Goal: Task Accomplishment & Management: Manage account settings

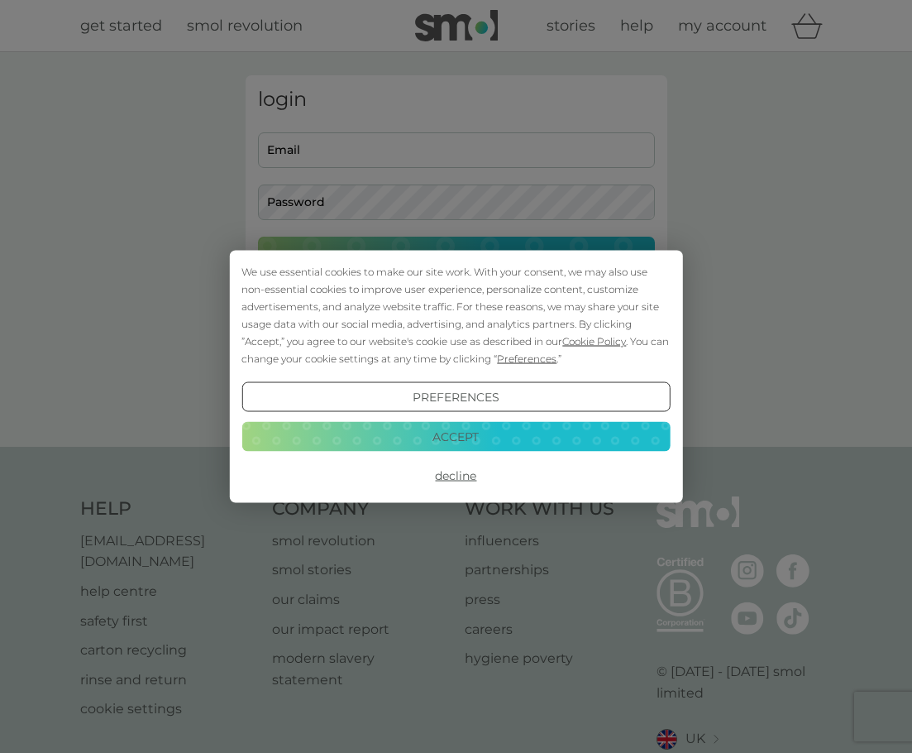
click at [463, 439] on button "Accept" at bounding box center [456, 436] width 428 height 30
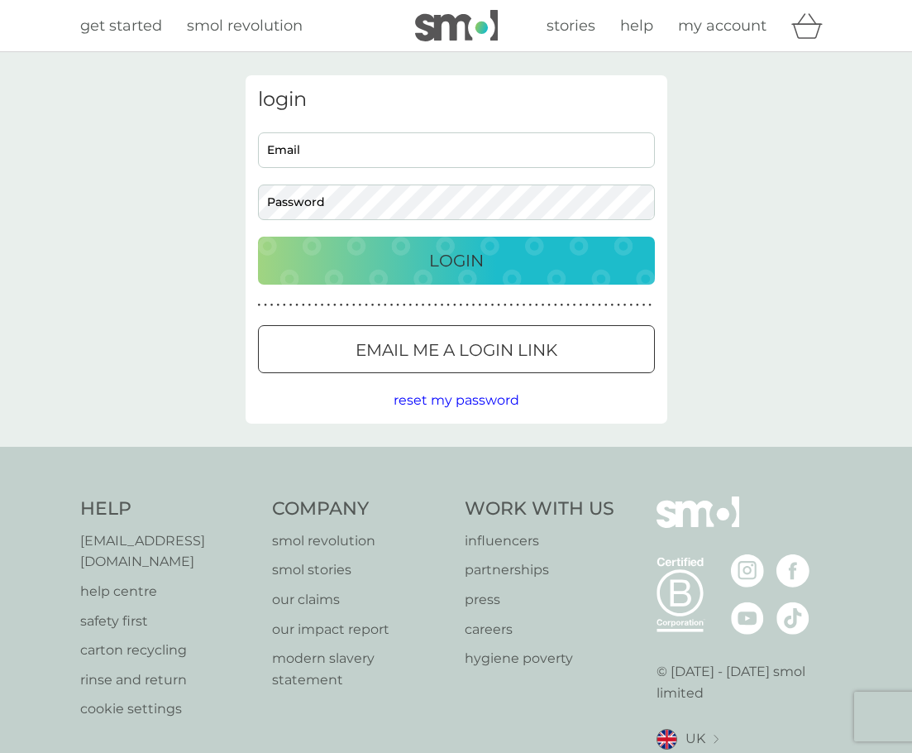
click at [464, 337] on p "Email me a login link" at bounding box center [457, 350] width 202 height 26
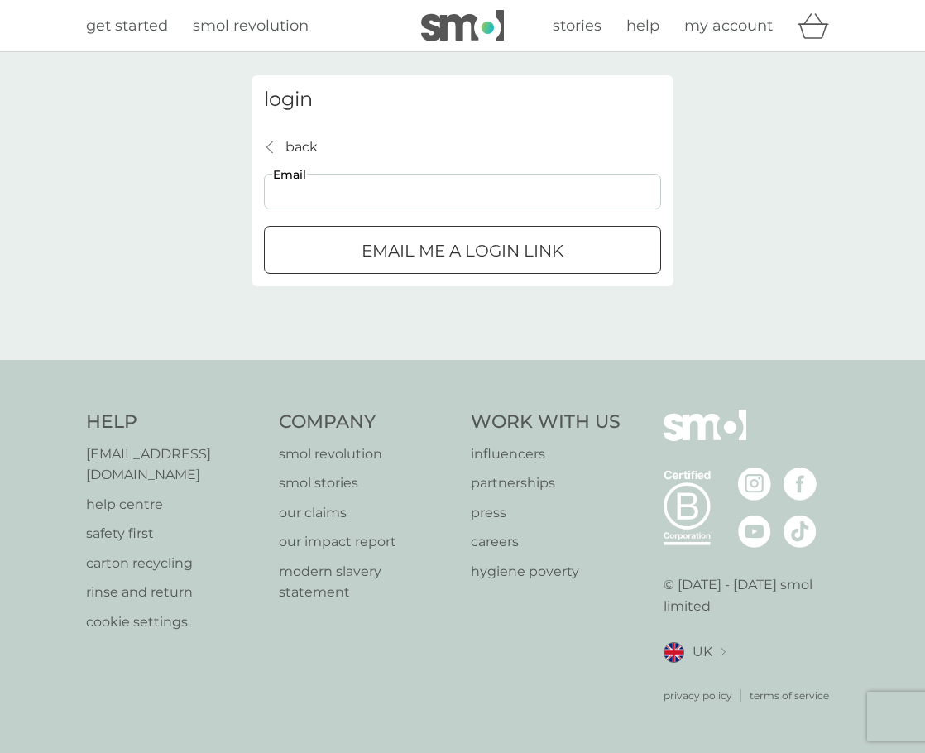
click at [442, 205] on input "Email" at bounding box center [462, 192] width 397 height 36
click at [311, 146] on p "back" at bounding box center [301, 147] width 32 height 22
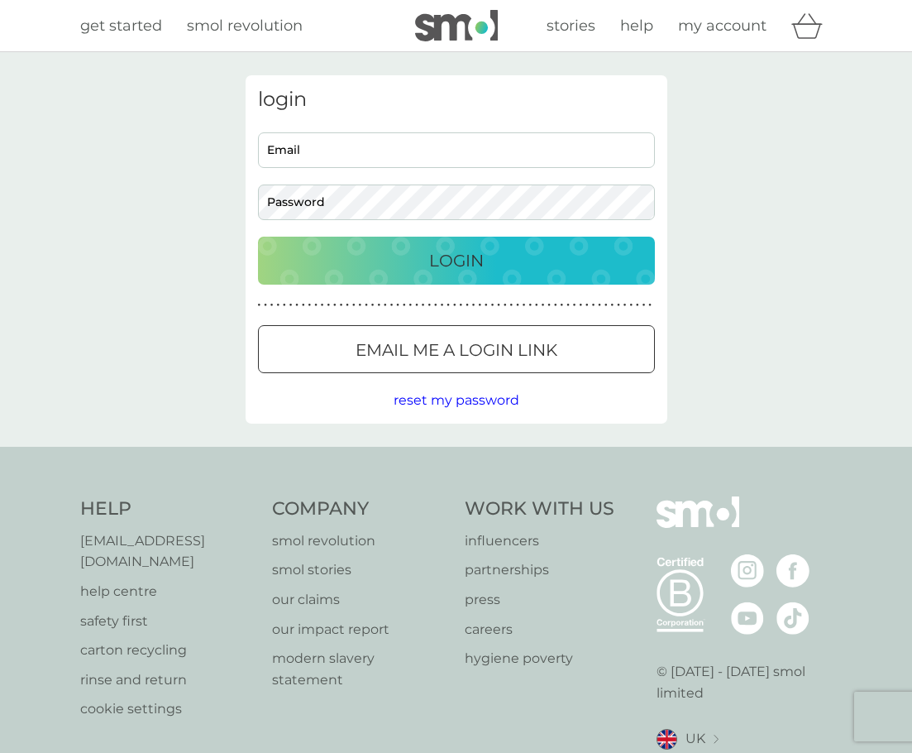
click at [359, 160] on input "Email" at bounding box center [456, 150] width 397 height 36
type input "[EMAIL_ADDRESS][DOMAIN_NAME]"
click at [436, 254] on p "Login" at bounding box center [456, 260] width 55 height 26
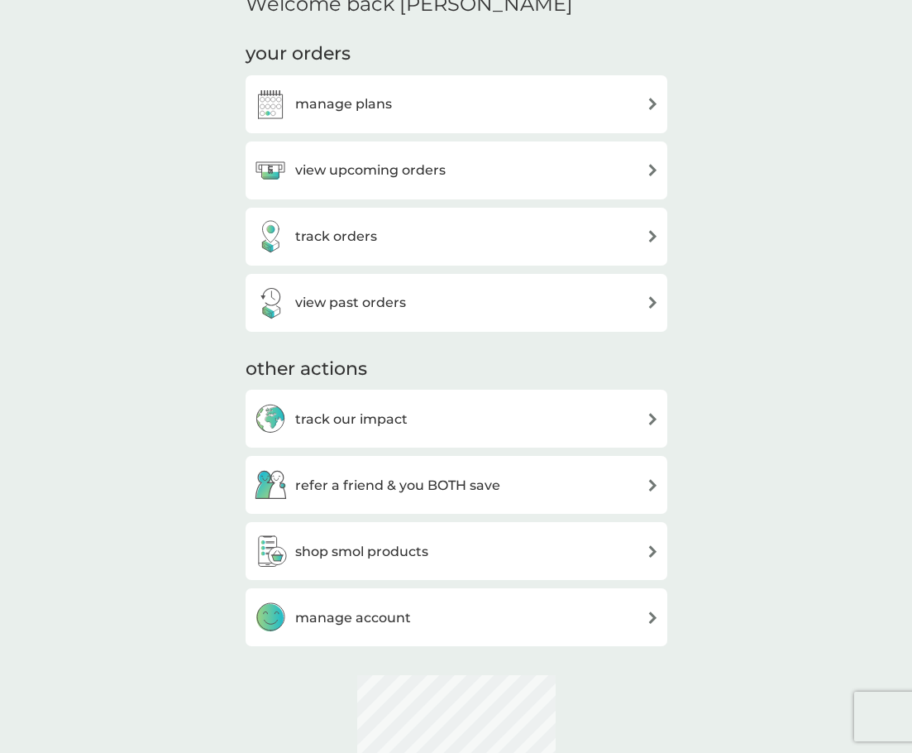
scroll to position [218, 0]
click at [482, 160] on div "view upcoming orders" at bounding box center [456, 169] width 405 height 33
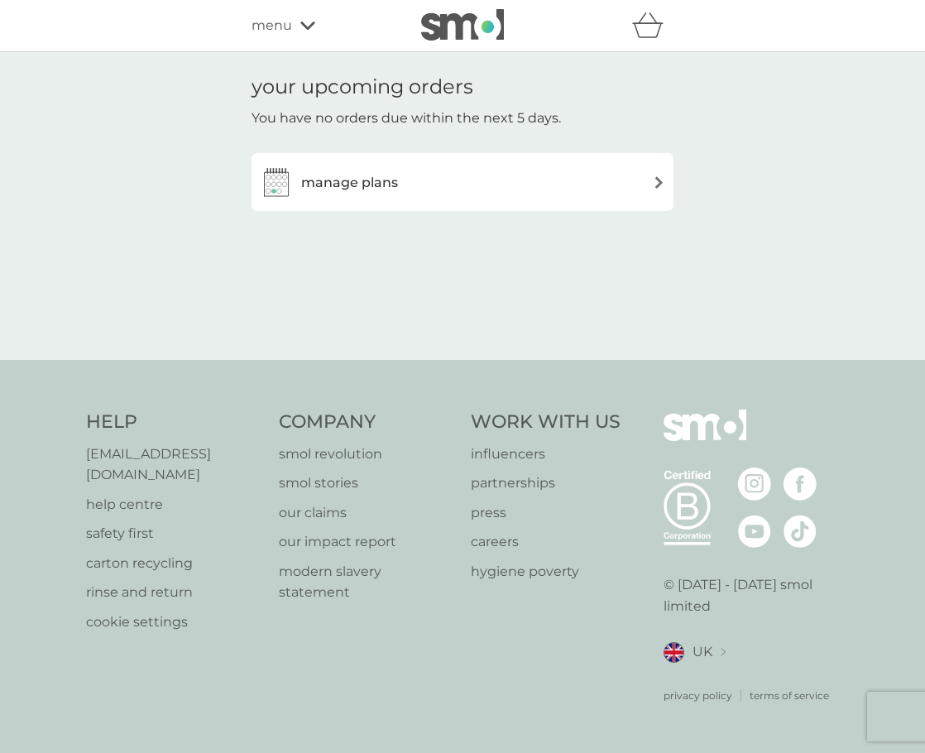
click at [385, 187] on h3 "manage plans" at bounding box center [349, 183] width 97 height 22
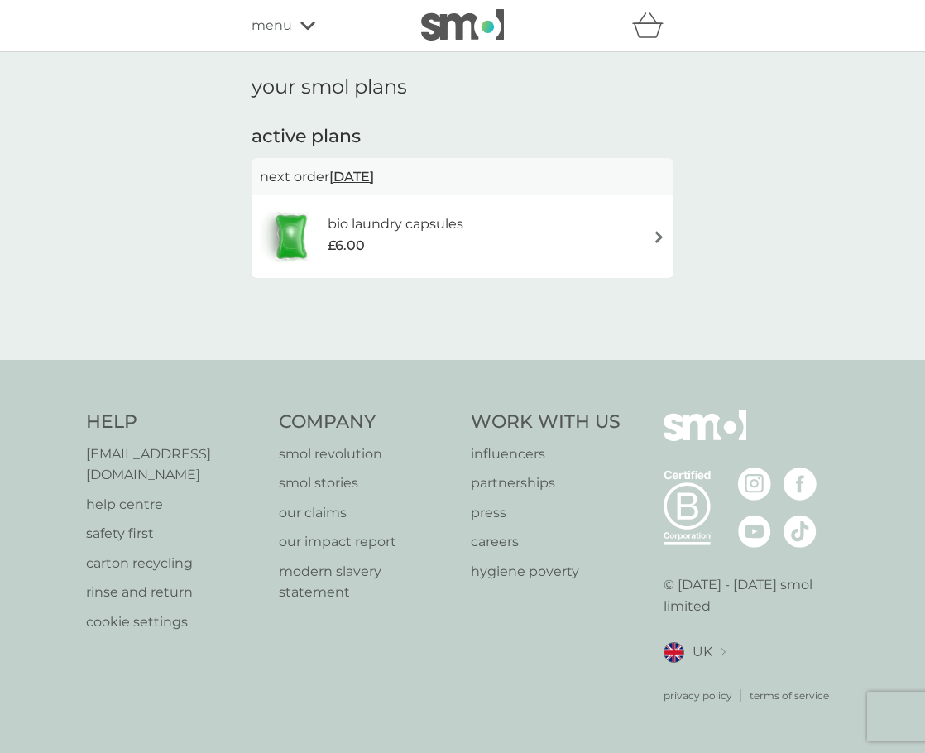
click at [417, 227] on h6 "bio laundry capsules" at bounding box center [396, 224] width 136 height 22
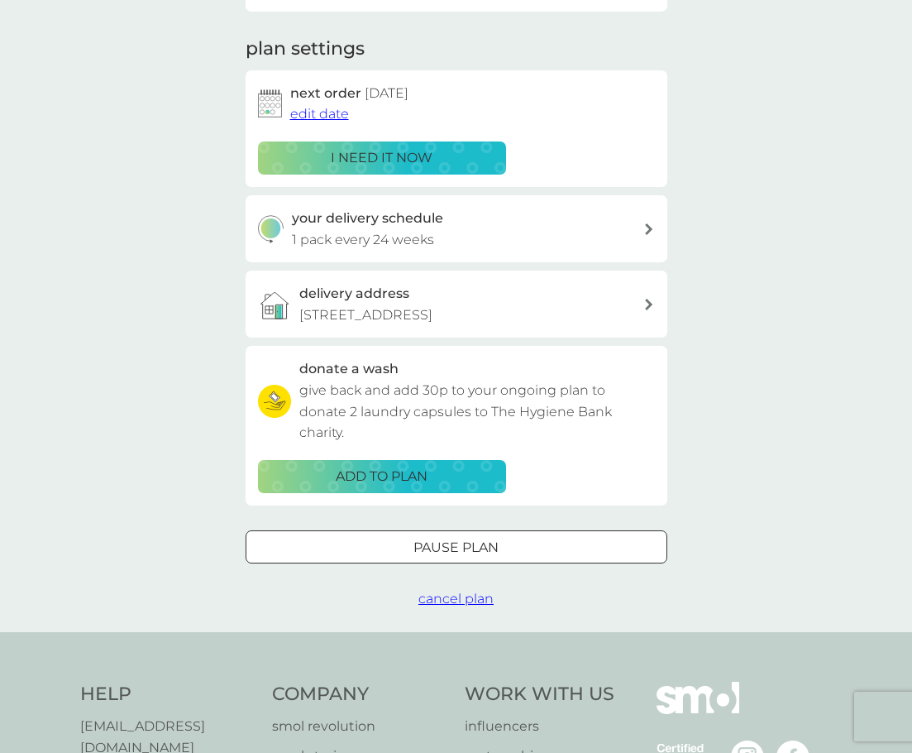
scroll to position [248, 0]
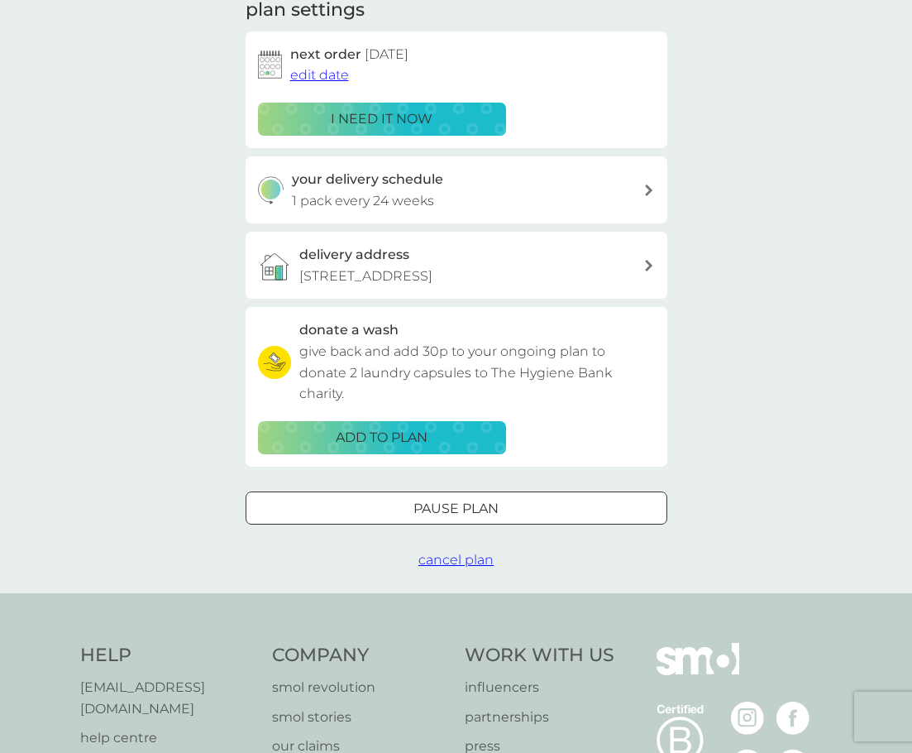
click at [460, 560] on span "cancel plan" at bounding box center [456, 560] width 75 height 16
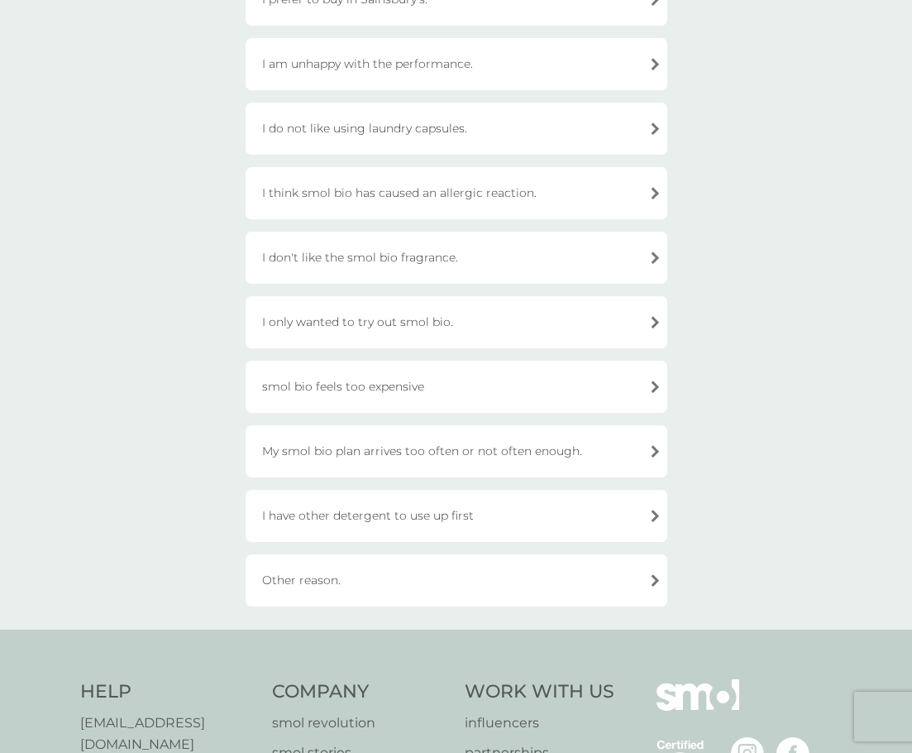
click at [405, 383] on div "smol bio feels too expensive" at bounding box center [457, 387] width 422 height 52
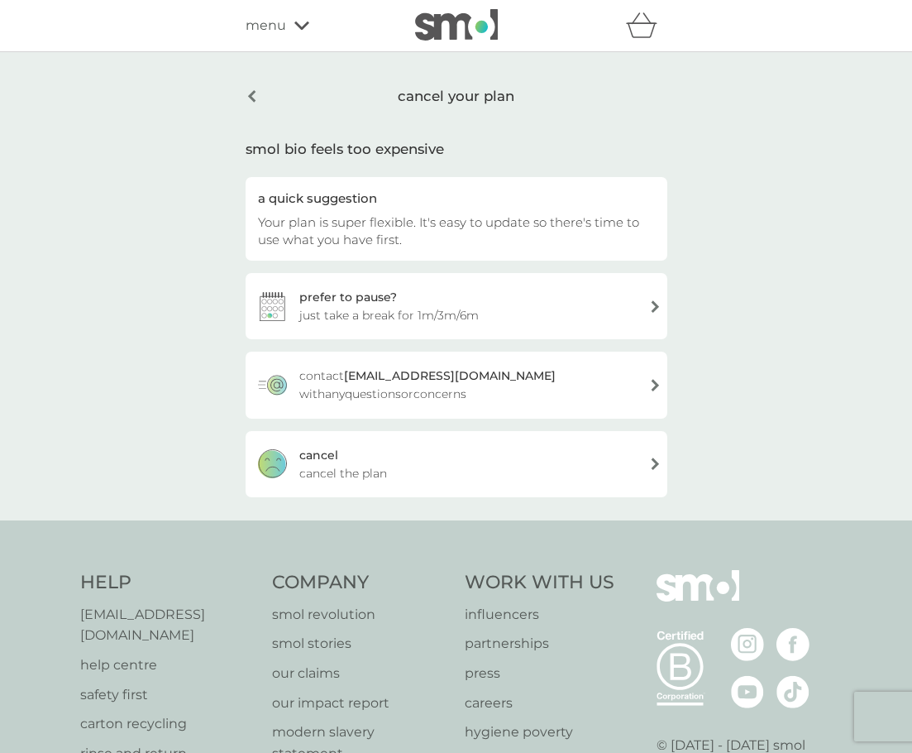
click at [406, 457] on div "[PERSON_NAME] the plan" at bounding box center [457, 464] width 422 height 66
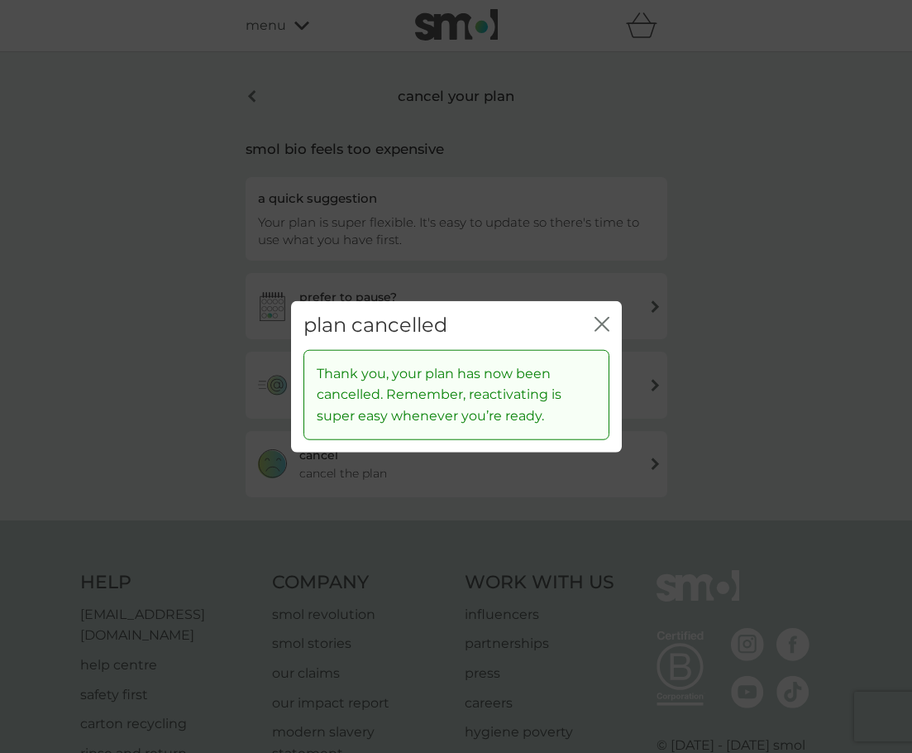
click at [593, 334] on div "plan cancelled close" at bounding box center [456, 325] width 331 height 49
click at [606, 322] on icon "close" at bounding box center [602, 324] width 15 height 15
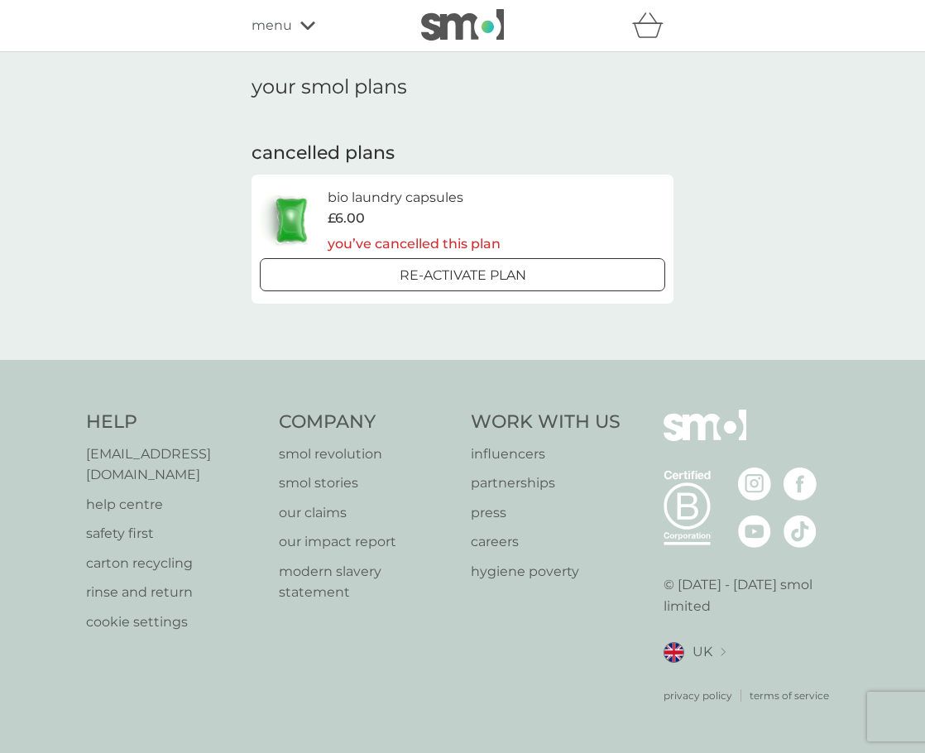
click at [296, 22] on div "menu" at bounding box center [321, 26] width 141 height 22
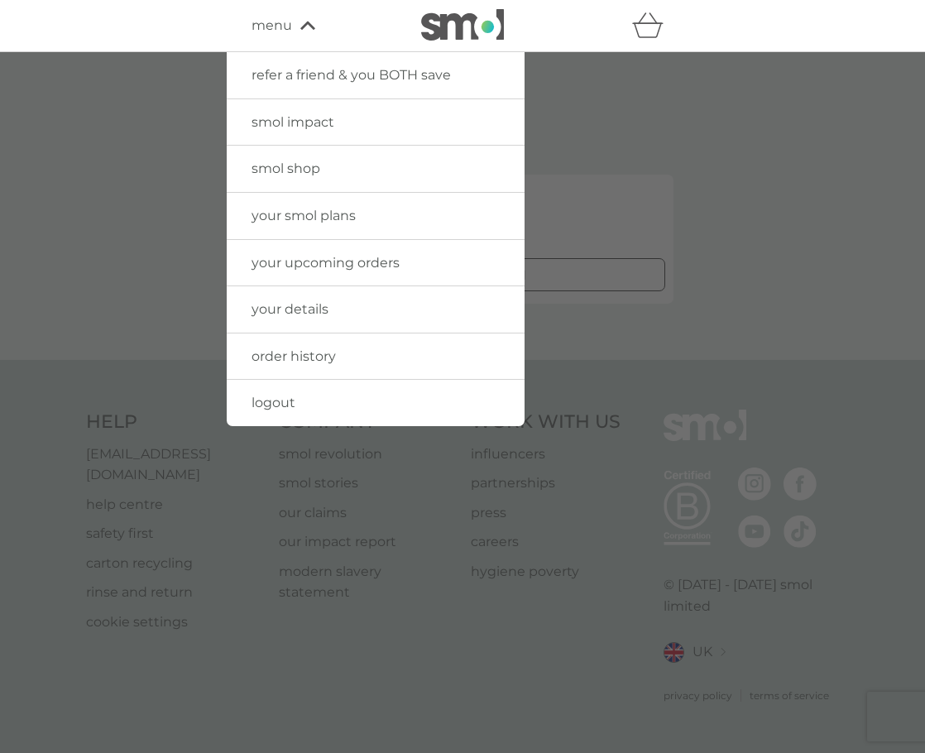
click at [195, 149] on div at bounding box center [462, 428] width 925 height 753
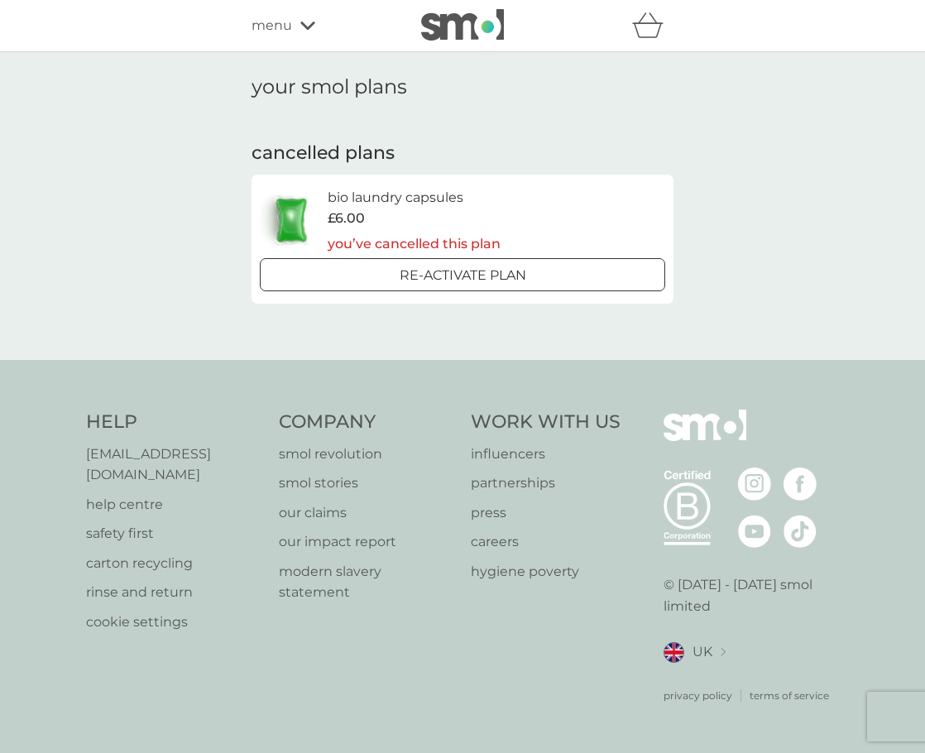
click at [450, 36] on img at bounding box center [462, 24] width 83 height 31
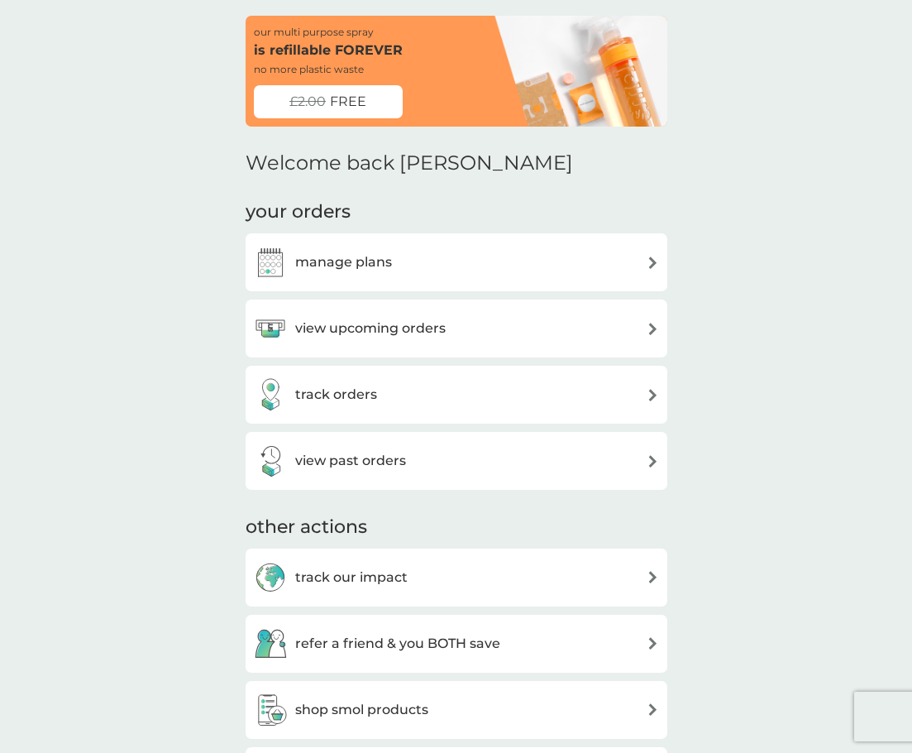
scroll to position [136, 0]
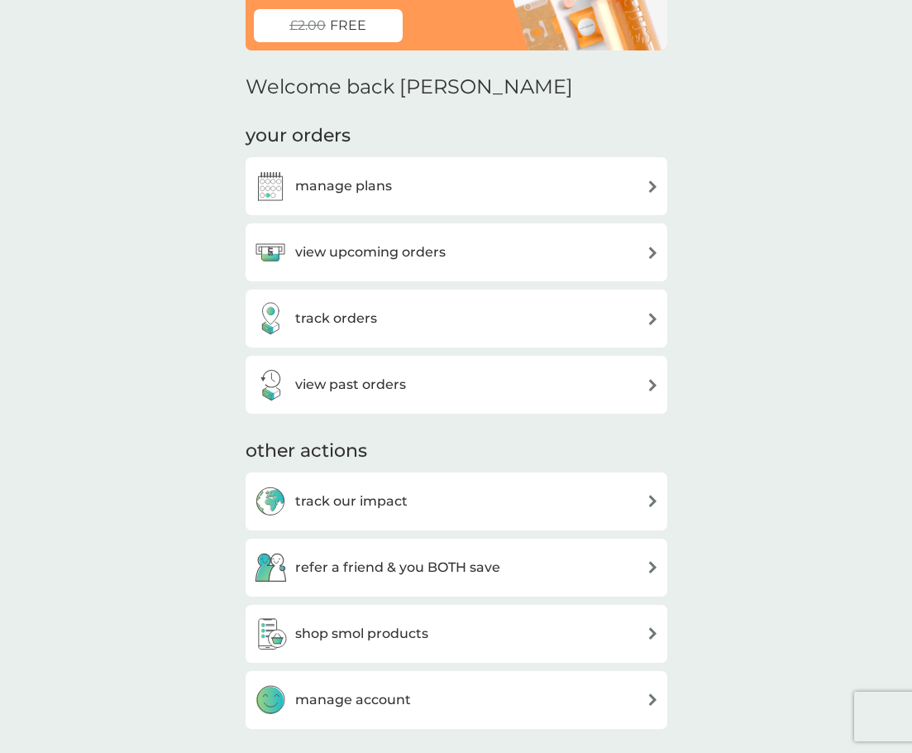
click at [361, 380] on h3 "view past orders" at bounding box center [350, 385] width 111 height 22
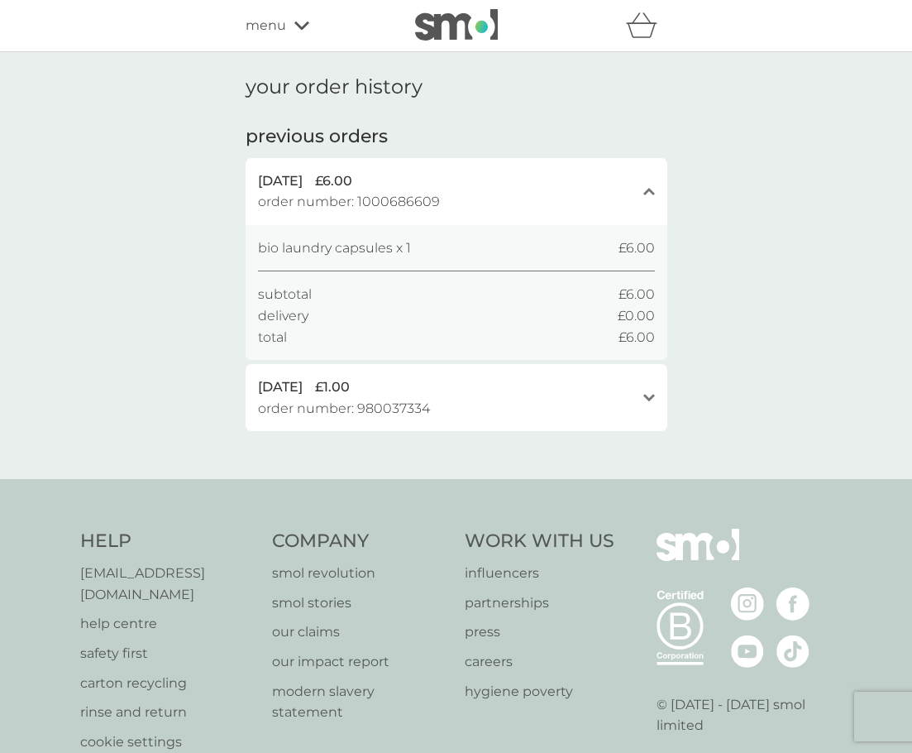
click at [452, 181] on div "17 May 2025 £6.00" at bounding box center [446, 181] width 377 height 22
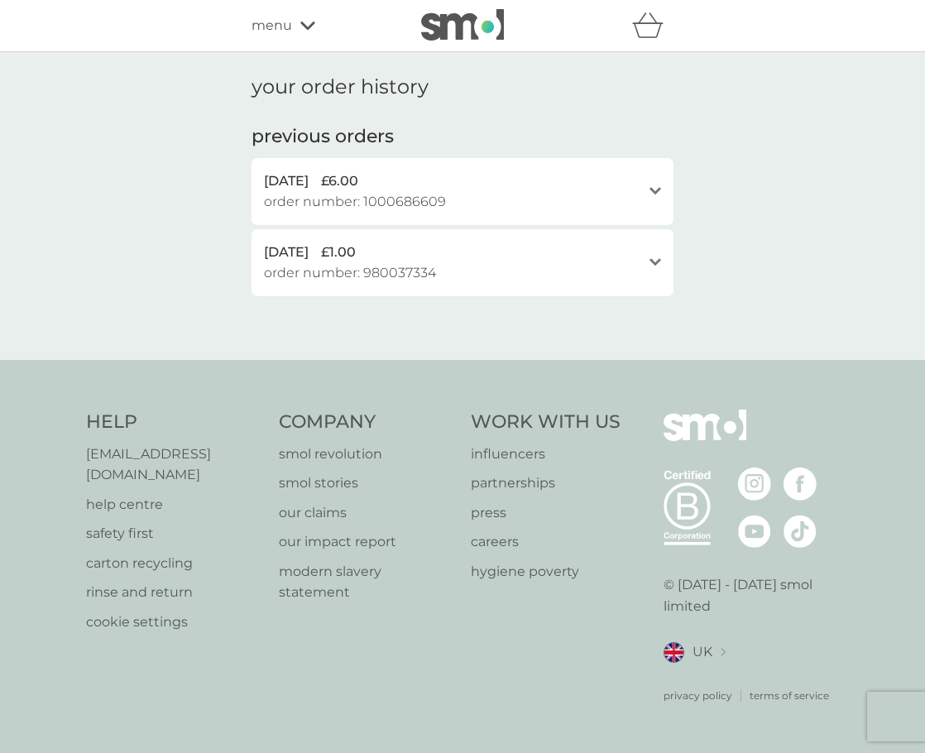
click at [403, 191] on span "order number: 1000686609" at bounding box center [355, 202] width 182 height 22
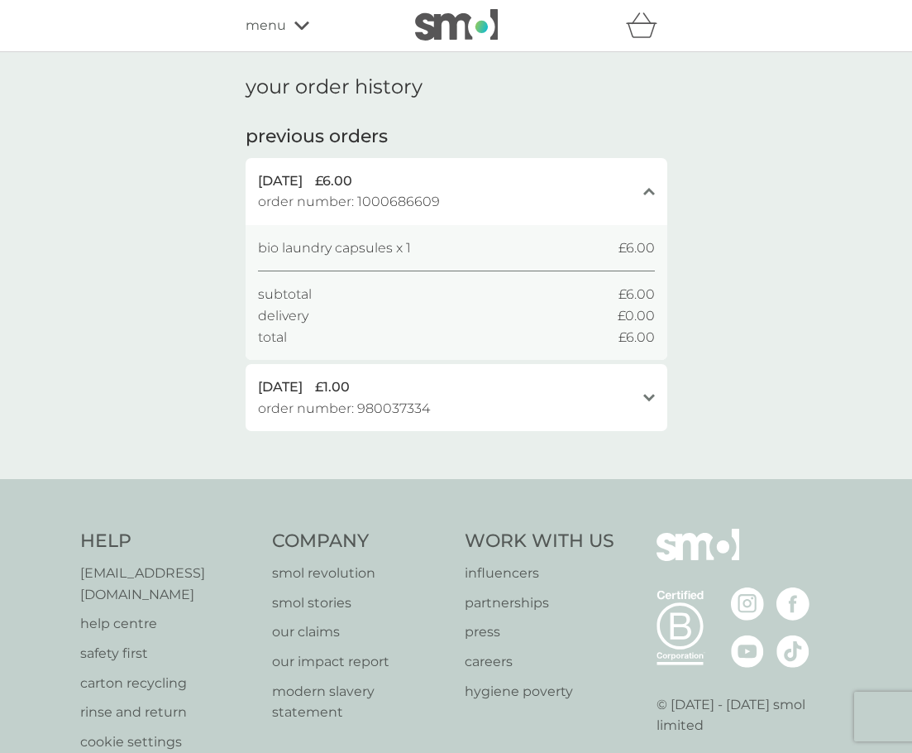
click at [204, 37] on div "refer a friend & you BOTH save smol impact smol shop your smol plans your upcom…" at bounding box center [456, 26] width 912 height 52
click at [268, 37] on div "refer a friend & you BOTH save smol impact smol shop your smol plans your upcom…" at bounding box center [457, 25] width 422 height 33
click at [269, 17] on span "menu" at bounding box center [266, 26] width 41 height 22
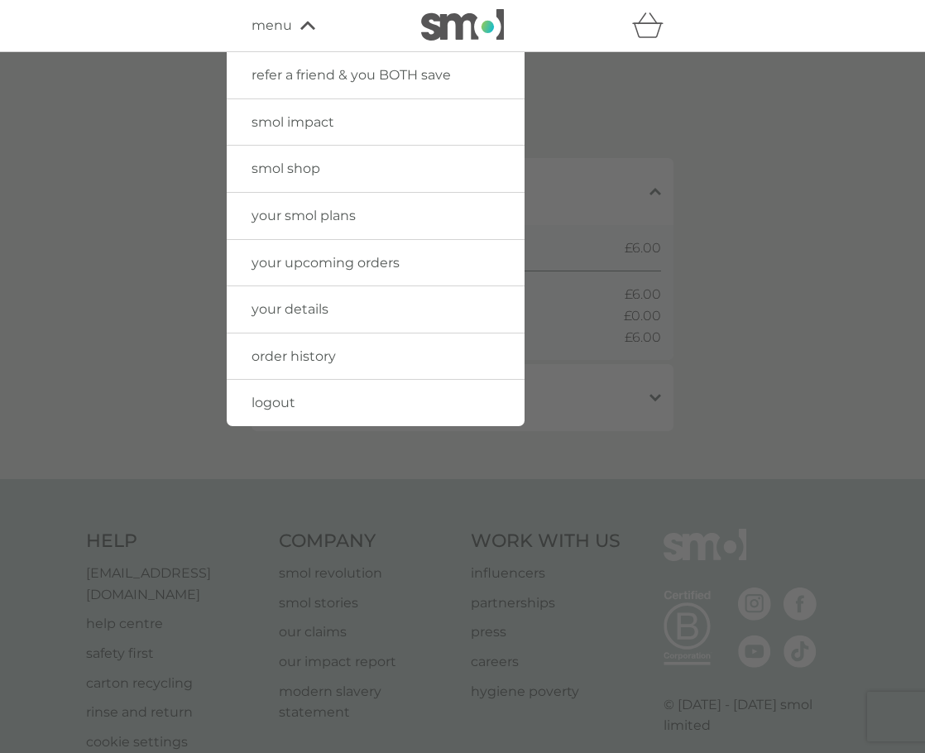
click at [308, 309] on span "your details" at bounding box center [289, 309] width 77 height 16
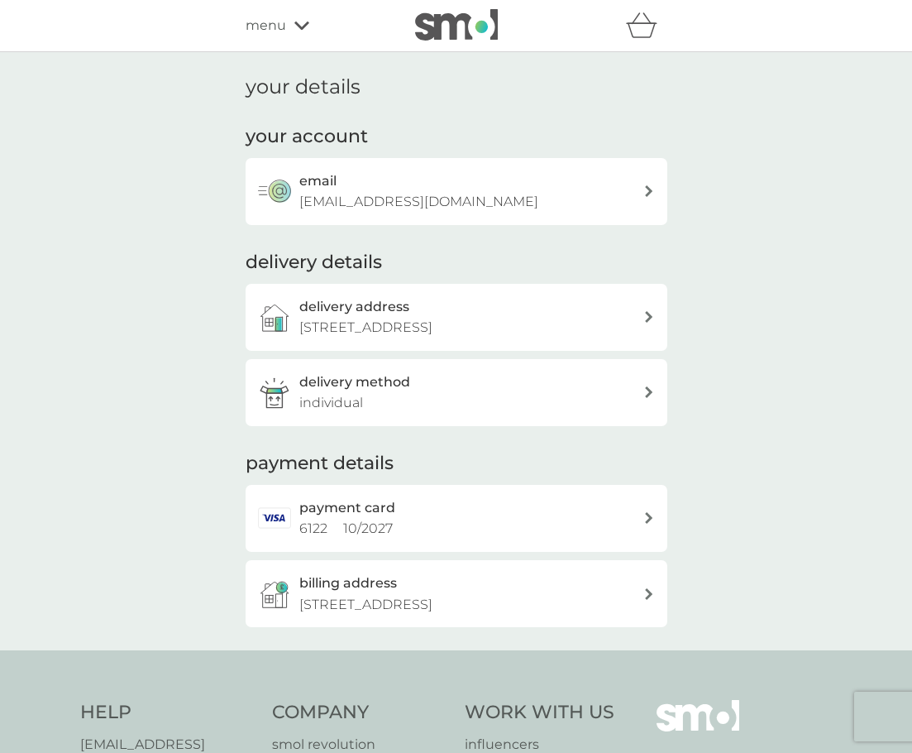
click at [395, 195] on p "[EMAIL_ADDRESS][DOMAIN_NAME]" at bounding box center [418, 202] width 239 height 22
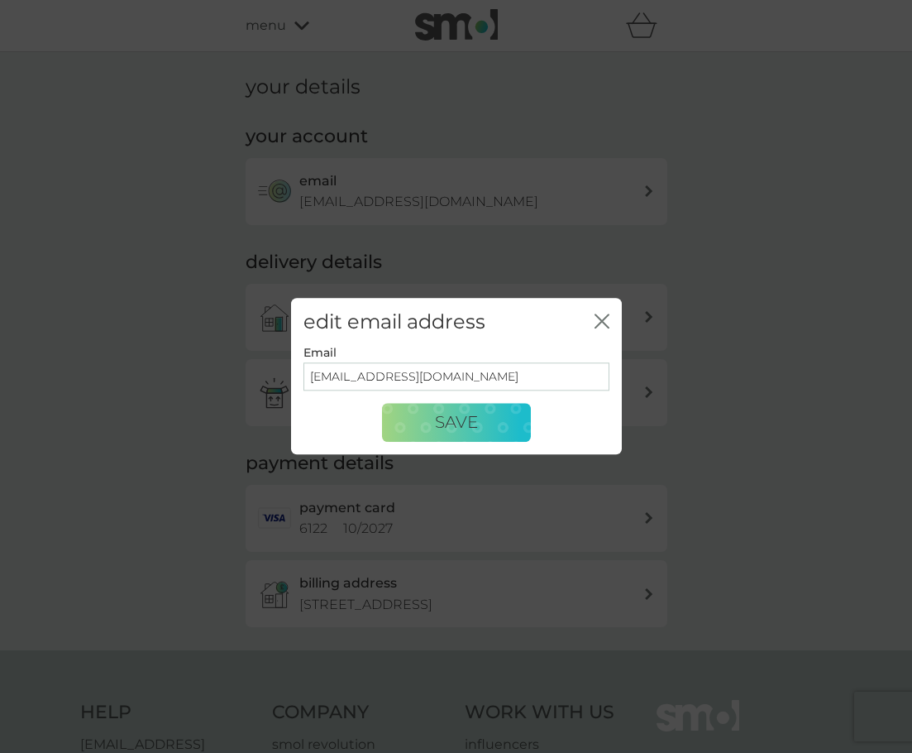
click at [631, 112] on div "edit email address close Email lauradoesmusic@gmail.com Save" at bounding box center [456, 376] width 912 height 753
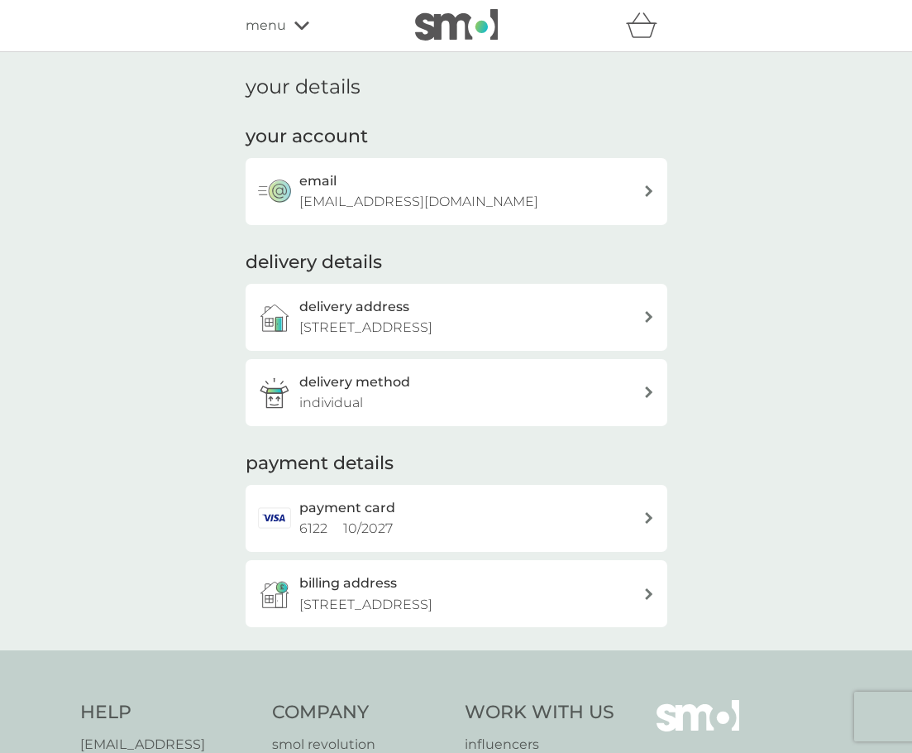
click at [300, 35] on div "menu" at bounding box center [316, 26] width 141 height 22
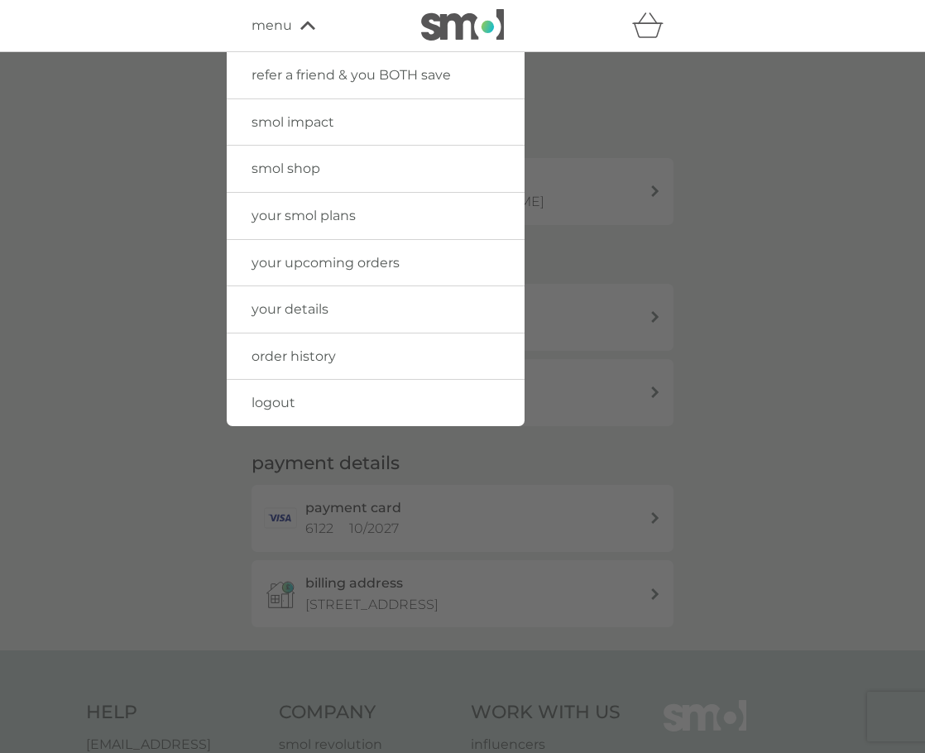
click at [318, 392] on link "logout" at bounding box center [376, 403] width 298 height 46
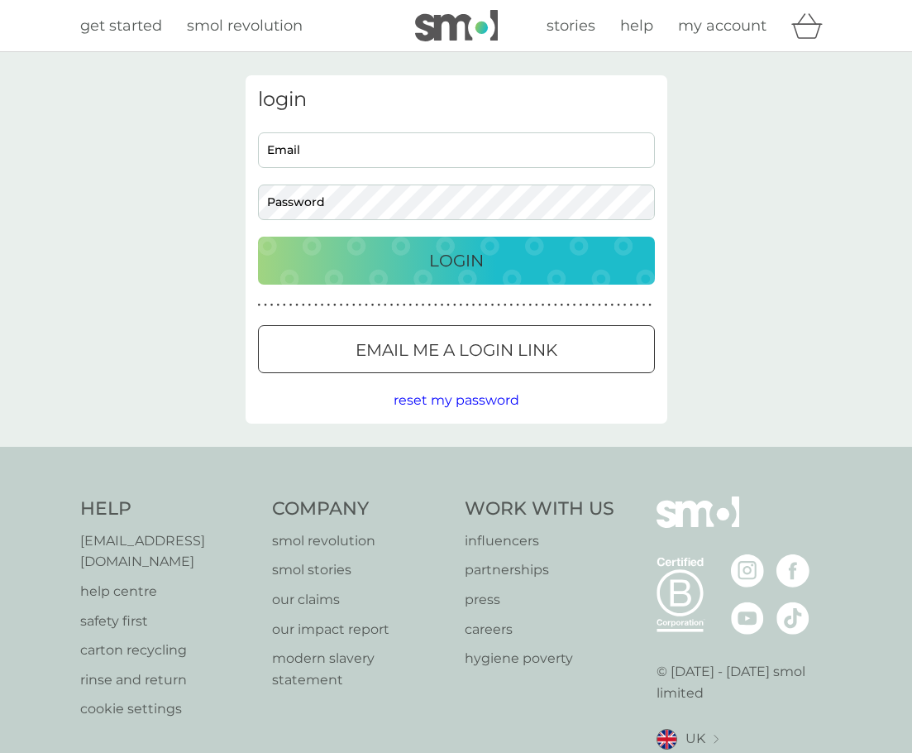
drag, startPoint x: 0, startPoint y: 0, endPoint x: 389, endPoint y: 151, distance: 417.2
click at [389, 151] on input "Email" at bounding box center [456, 150] width 397 height 36
click at [411, 332] on button "Email me a login link" at bounding box center [456, 349] width 397 height 48
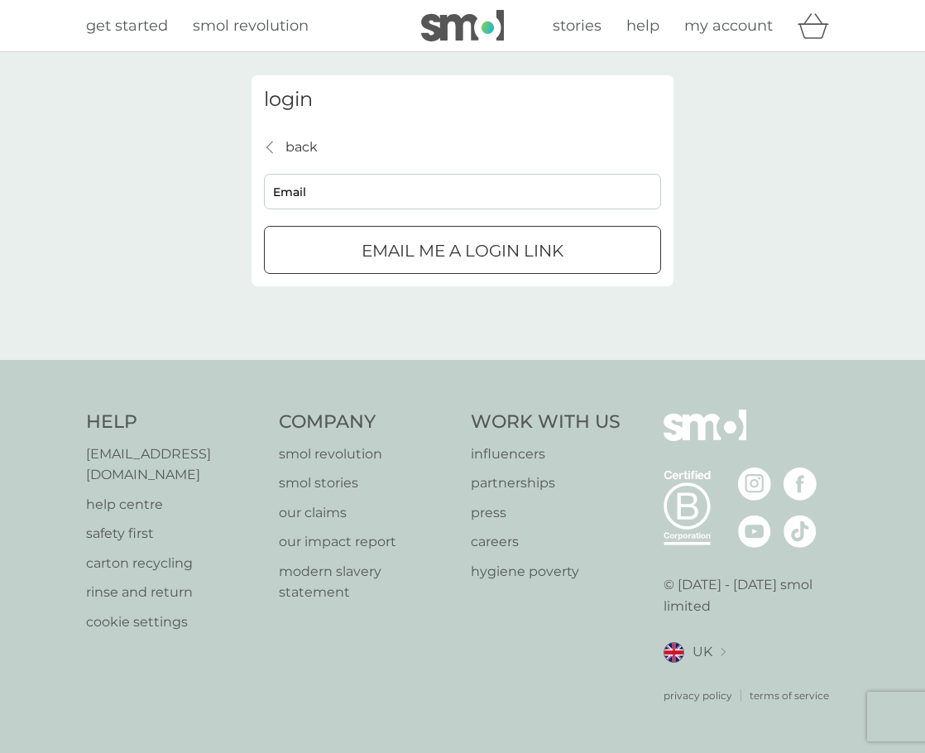
click at [414, 200] on input "Email" at bounding box center [462, 192] width 397 height 36
type input "lauramassey10@gmail.com"
click button "Email me a login link" at bounding box center [462, 250] width 397 height 48
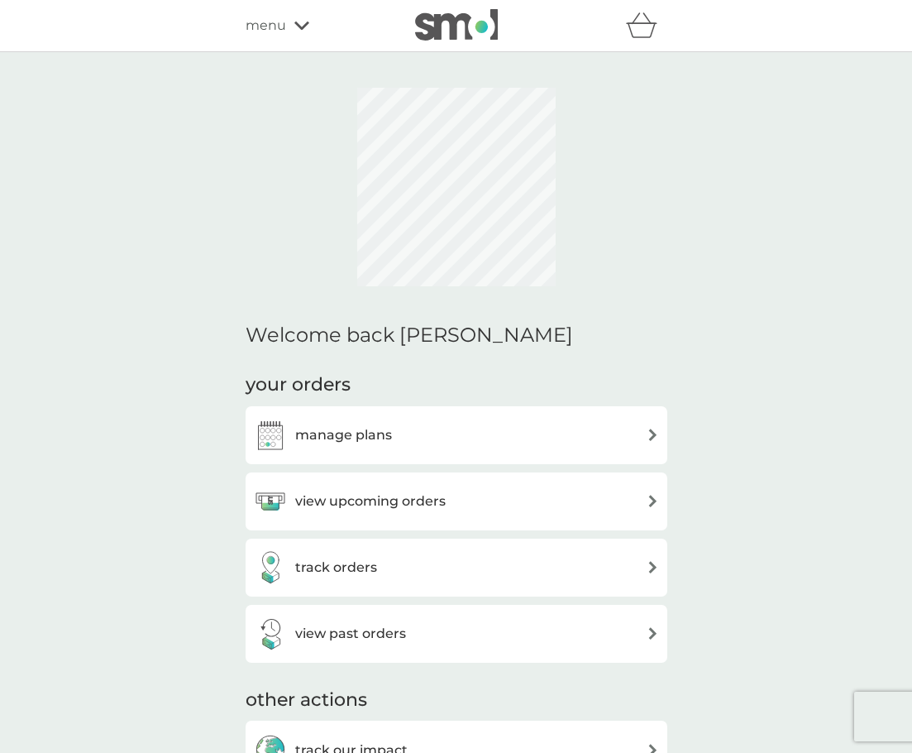
click at [441, 348] on div "Welcome back Laura your orders manage plans view upcoming orders track orders v…" at bounding box center [457, 674] width 422 height 1198
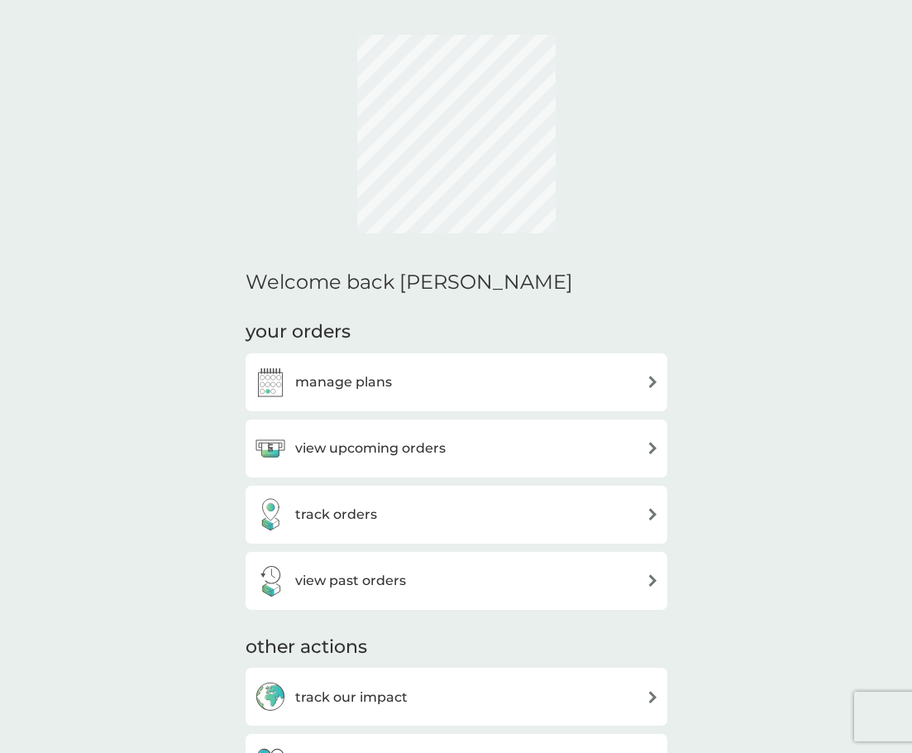
click at [433, 438] on h3 "view upcoming orders" at bounding box center [370, 449] width 151 height 22
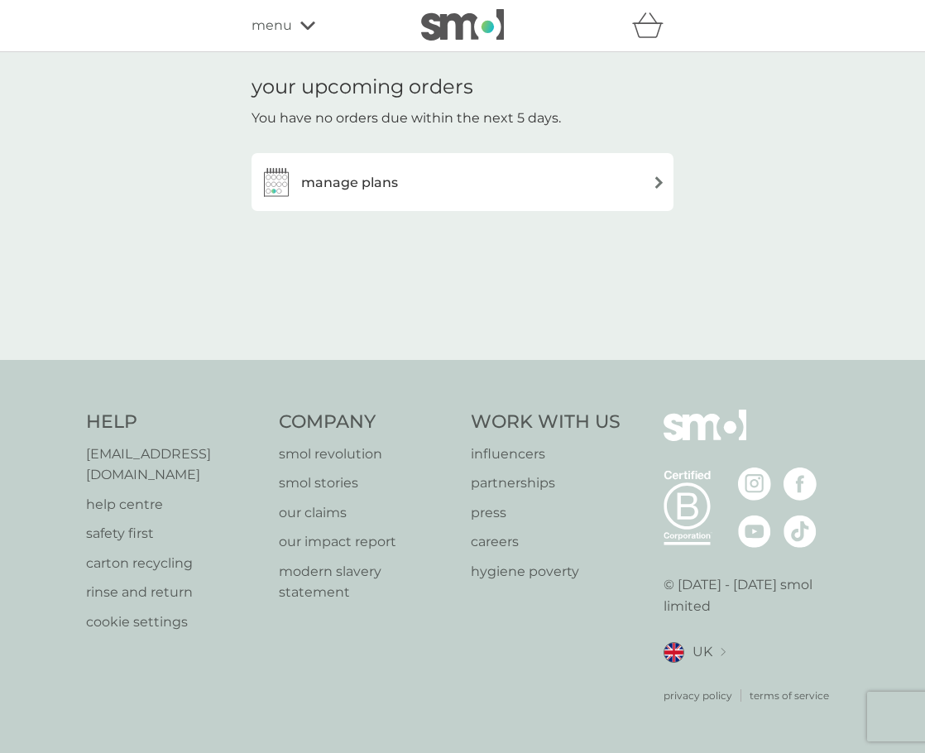
click at [289, 36] on span "menu" at bounding box center [271, 26] width 41 height 22
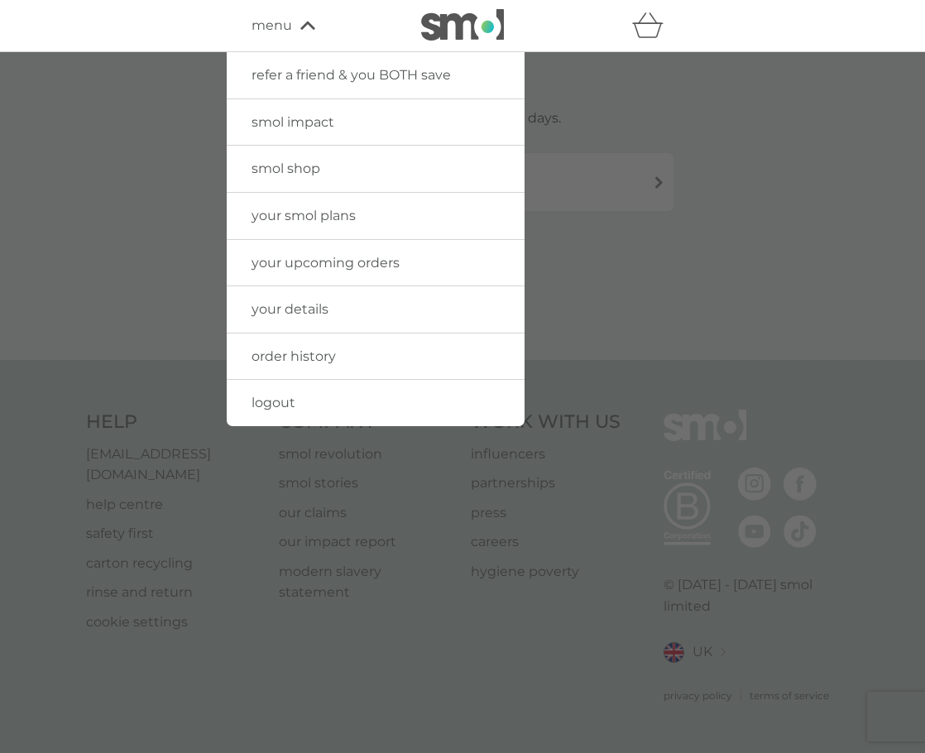
click at [324, 348] on span "order history" at bounding box center [293, 356] width 84 height 16
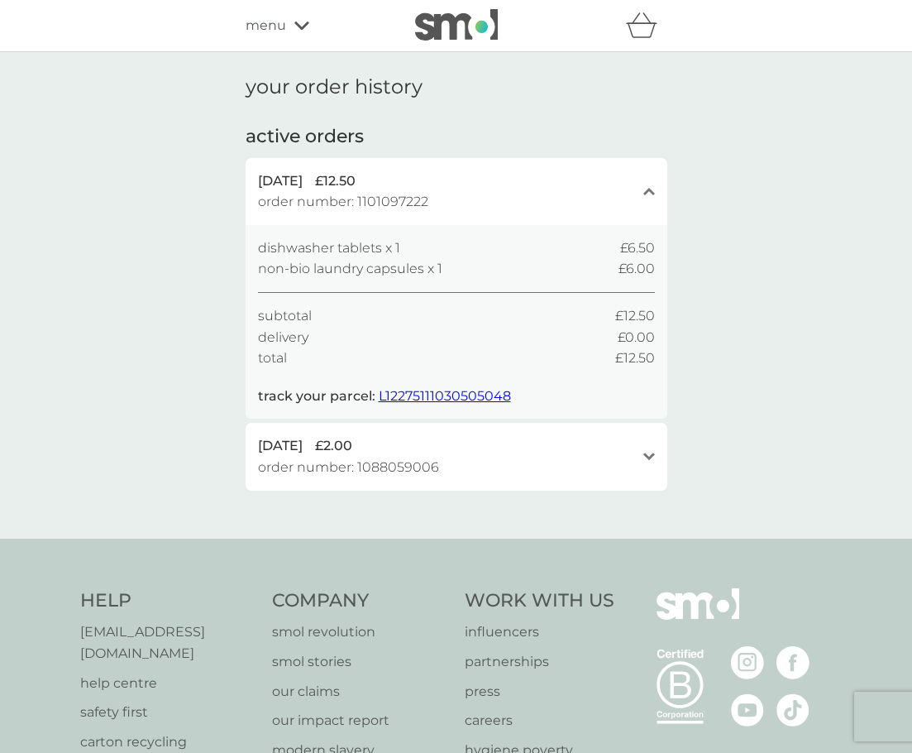
click at [431, 399] on span "L12275111030505048" at bounding box center [445, 396] width 132 height 16
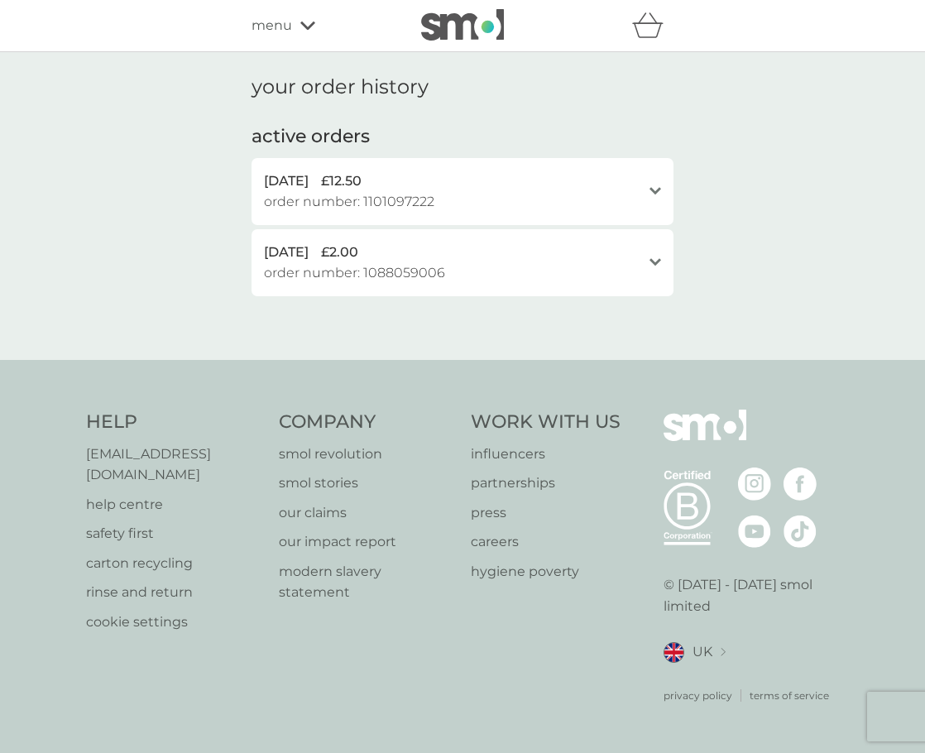
drag, startPoint x: 279, startPoint y: 40, endPoint x: 275, endPoint y: 28, distance: 12.3
click at [279, 40] on div "refer a friend & you BOTH save smol impact smol shop your smol plans your upcom…" at bounding box center [462, 25] width 422 height 33
click at [275, 28] on span "menu" at bounding box center [271, 26] width 41 height 22
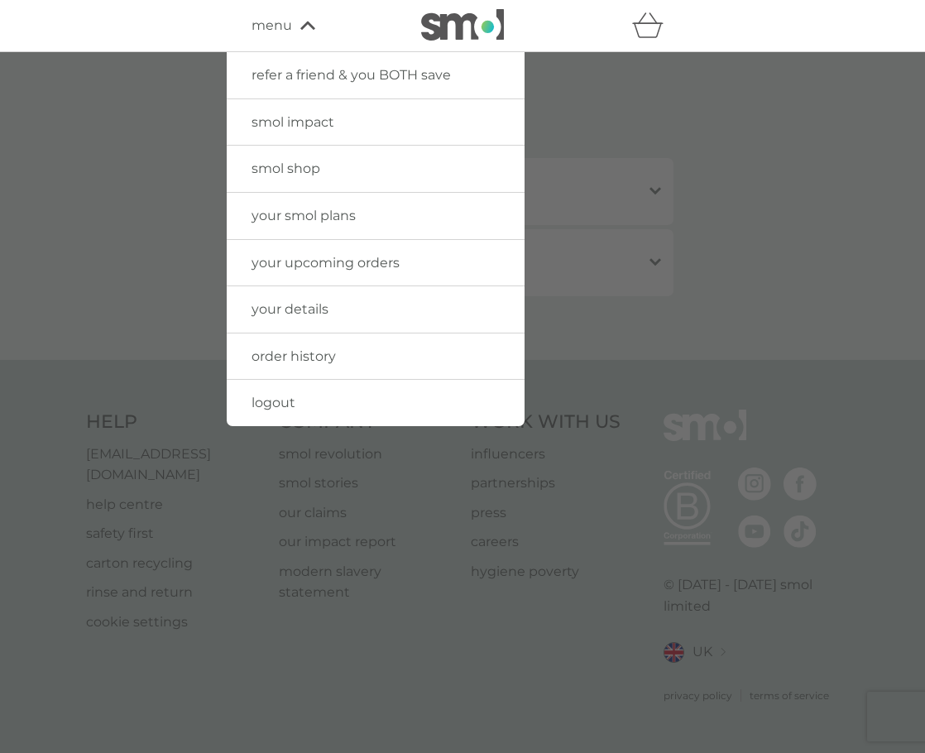
click at [316, 341] on link "order history" at bounding box center [376, 356] width 298 height 46
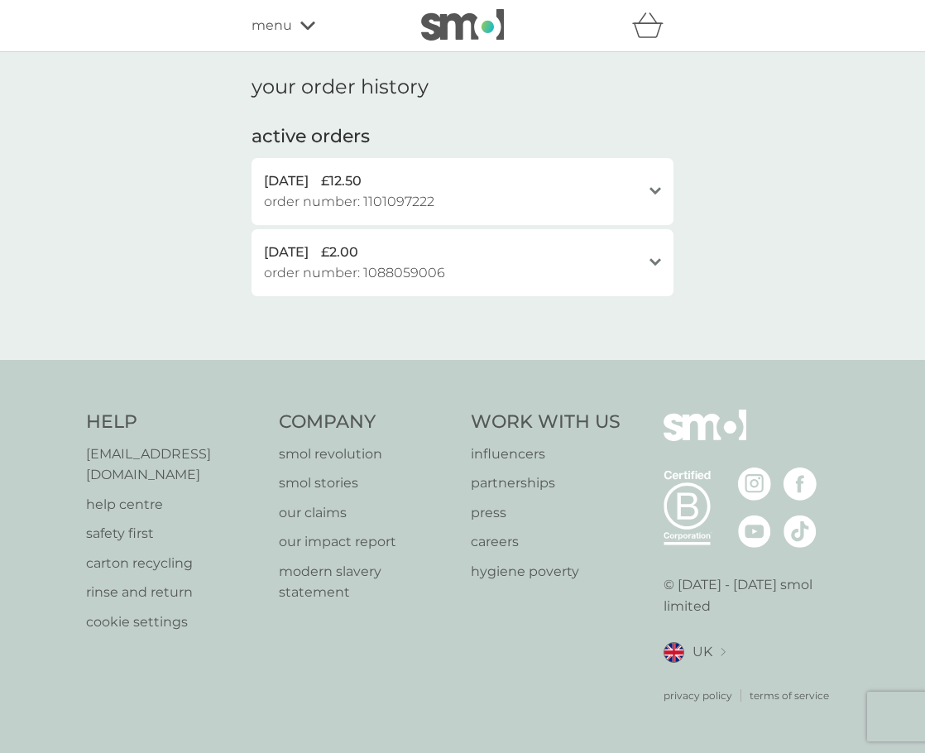
click at [447, 31] on img at bounding box center [462, 24] width 83 height 31
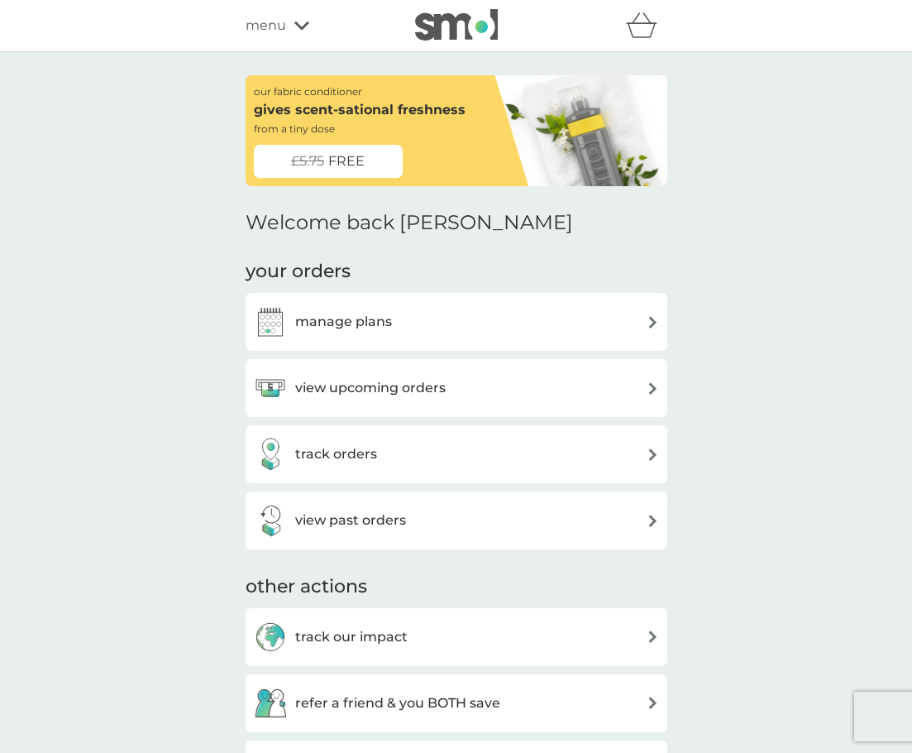
click at [373, 324] on h3 "manage plans" at bounding box center [343, 322] width 97 height 22
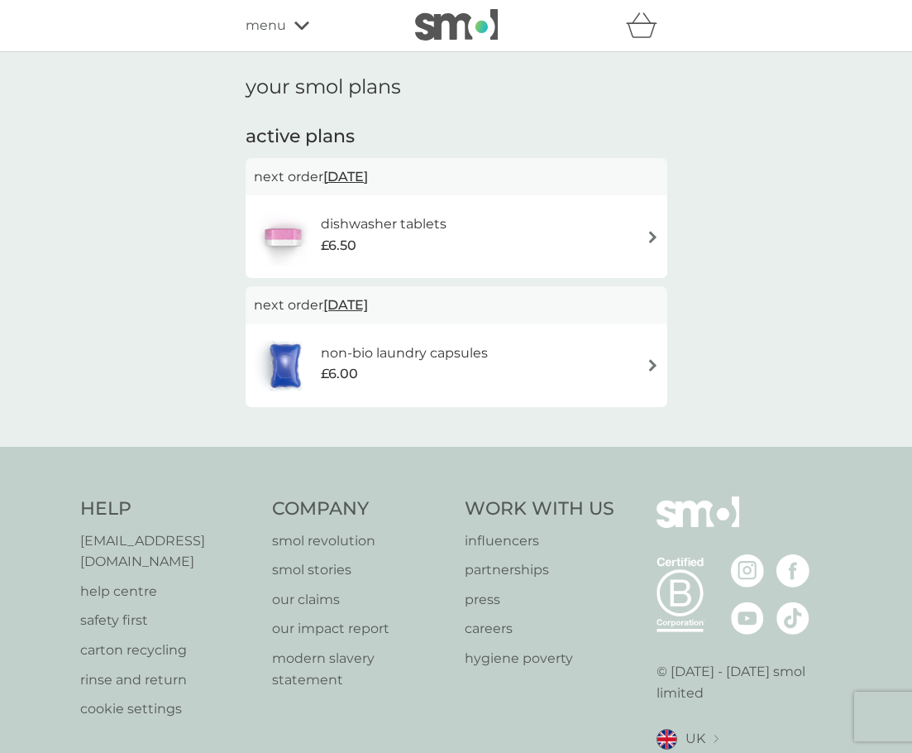
click at [405, 241] on div "£6.50" at bounding box center [384, 246] width 126 height 22
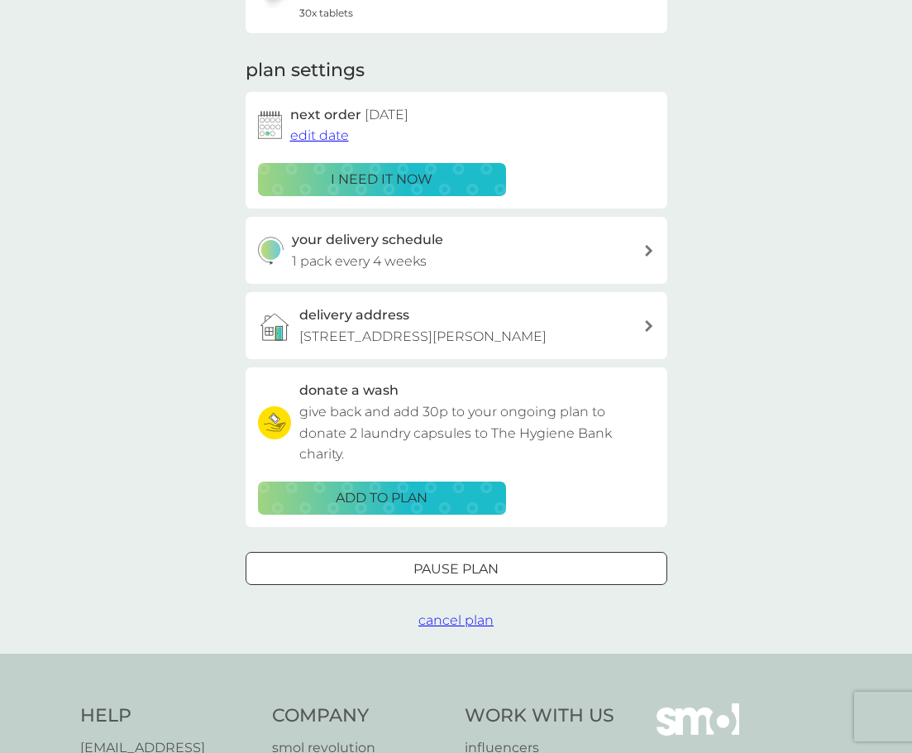
scroll to position [248, 0]
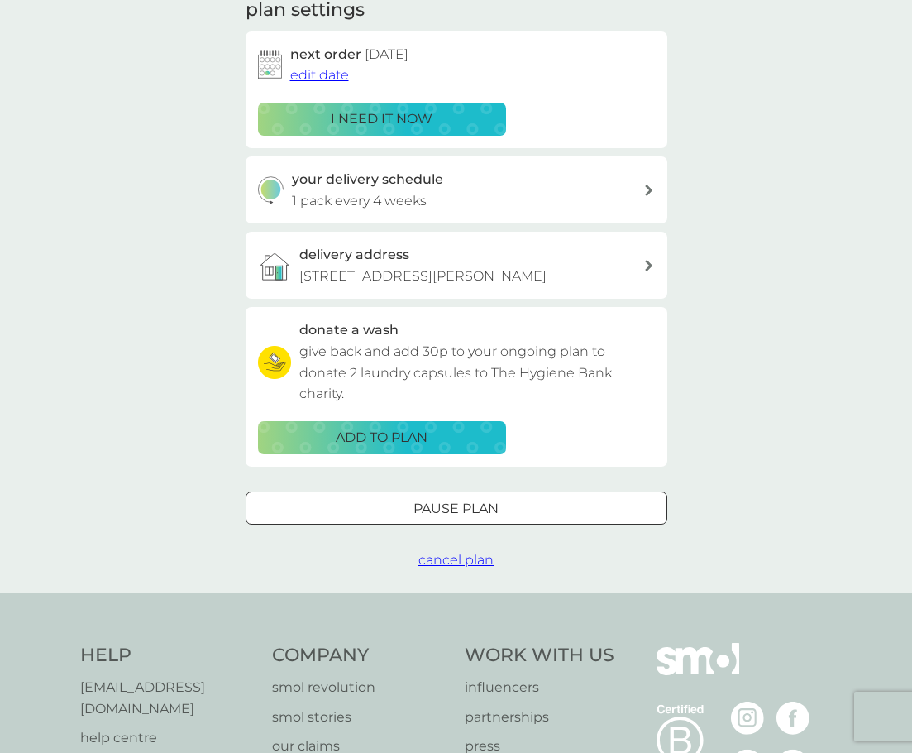
click at [487, 555] on span "cancel plan" at bounding box center [456, 560] width 75 height 16
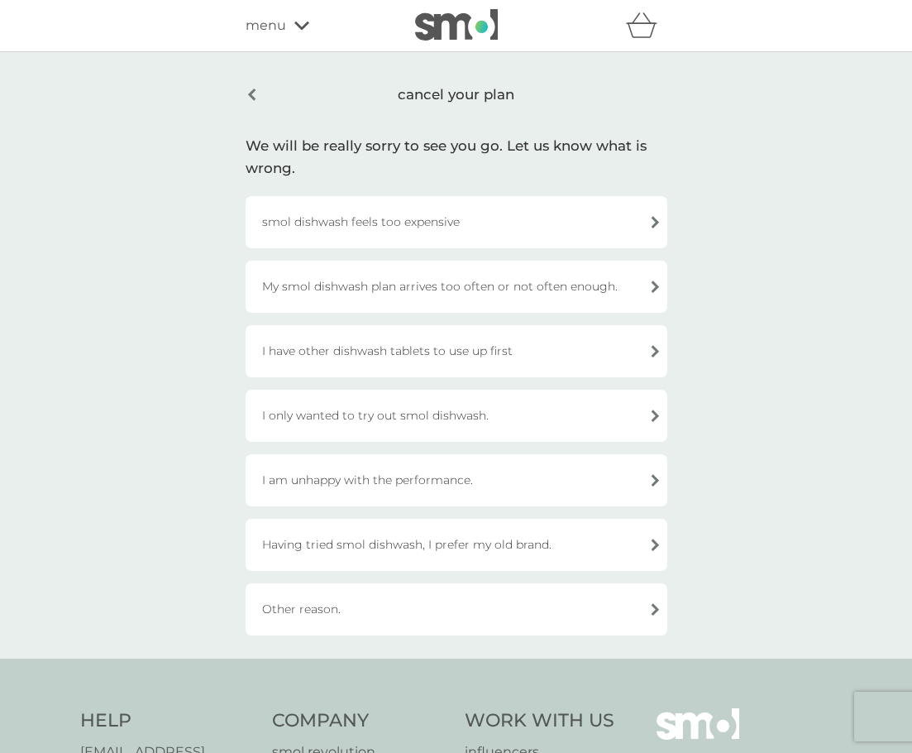
click at [388, 223] on div "smol dishwash feels too expensive" at bounding box center [457, 222] width 422 height 52
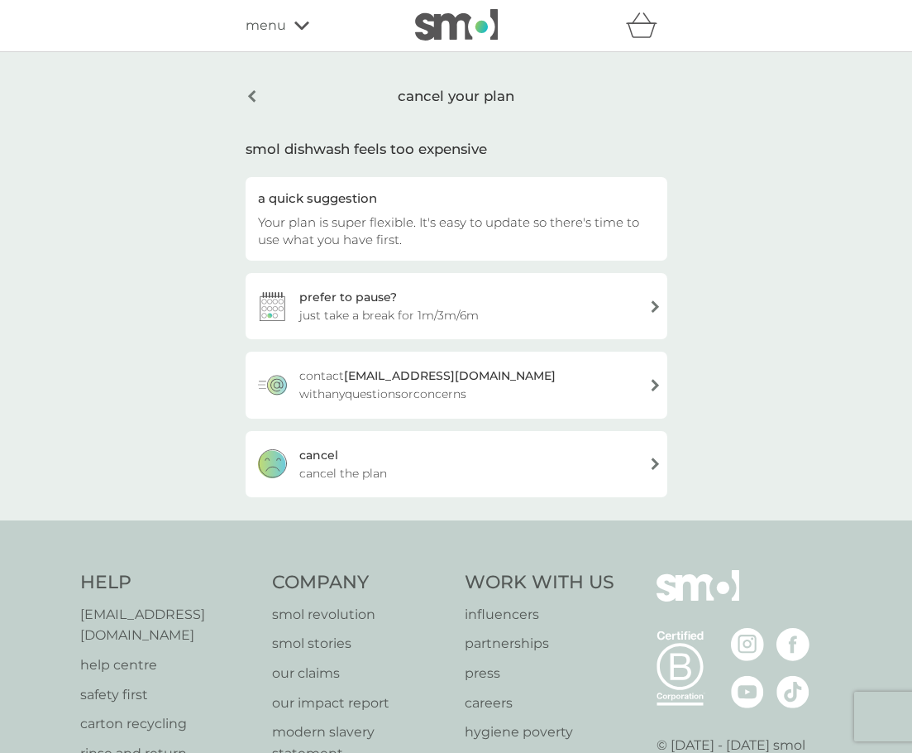
click at [373, 456] on div "cancel cancel the plan" at bounding box center [457, 464] width 422 height 66
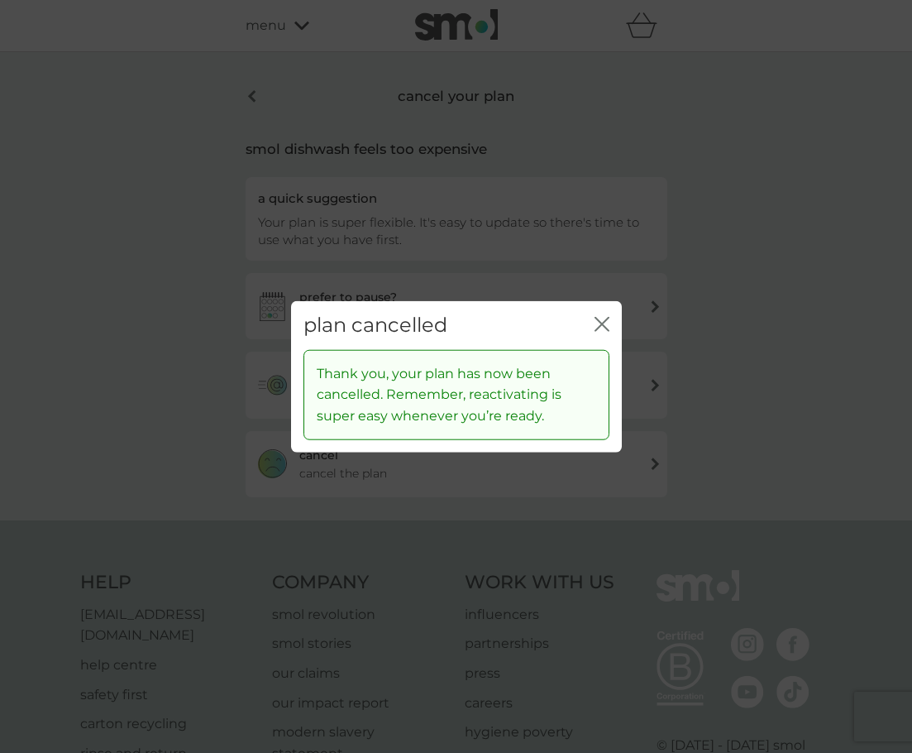
click at [598, 321] on icon "close" at bounding box center [599, 324] width 7 height 13
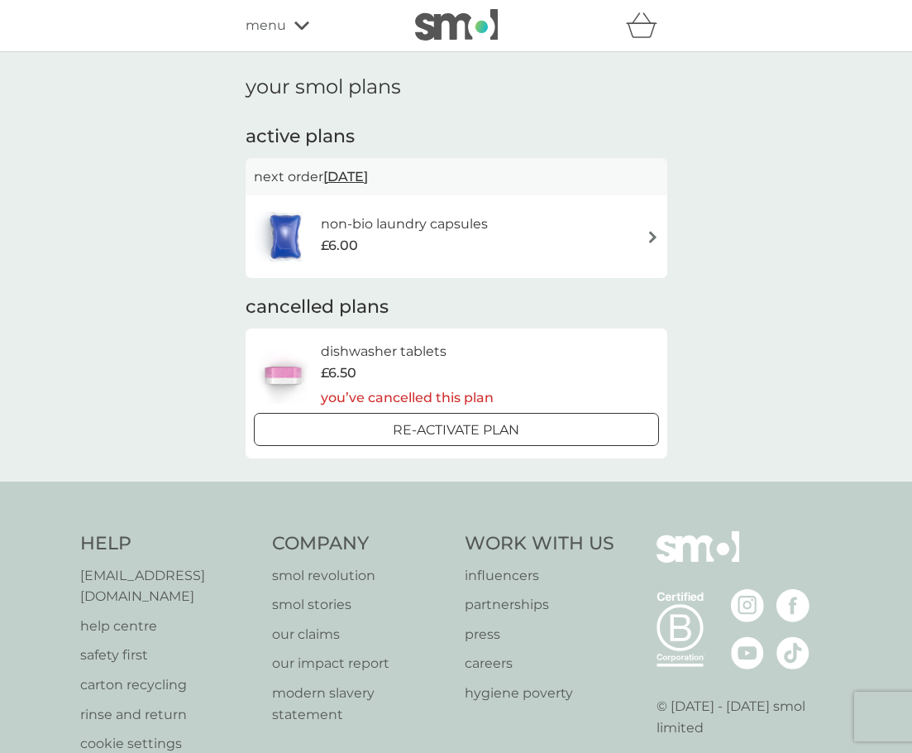
click at [511, 245] on div "non-bio laundry capsules £6.00" at bounding box center [456, 237] width 405 height 58
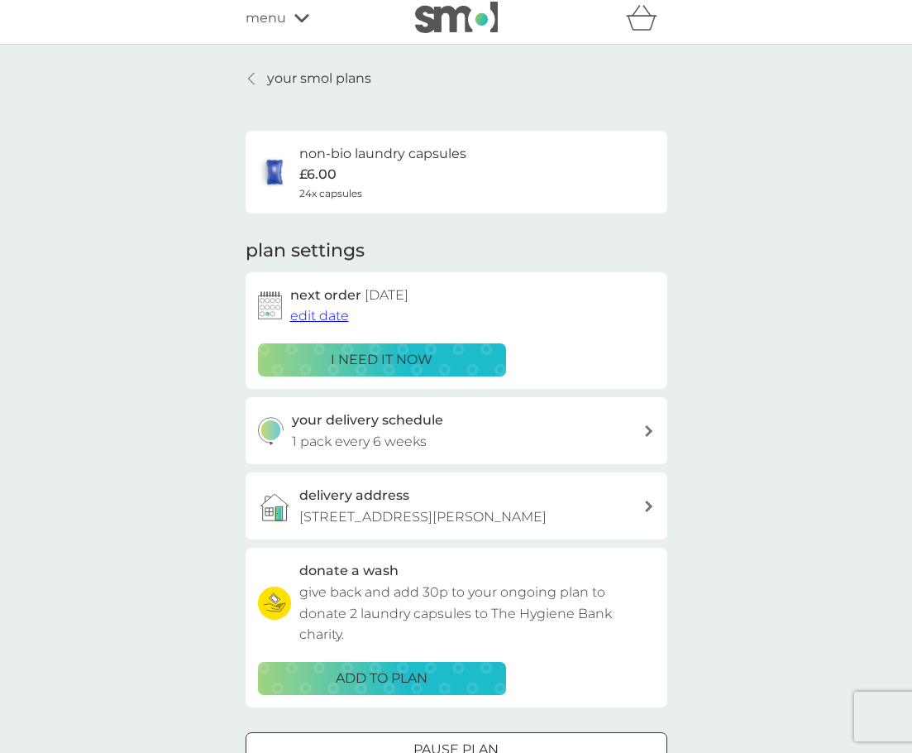
scroll to position [331, 0]
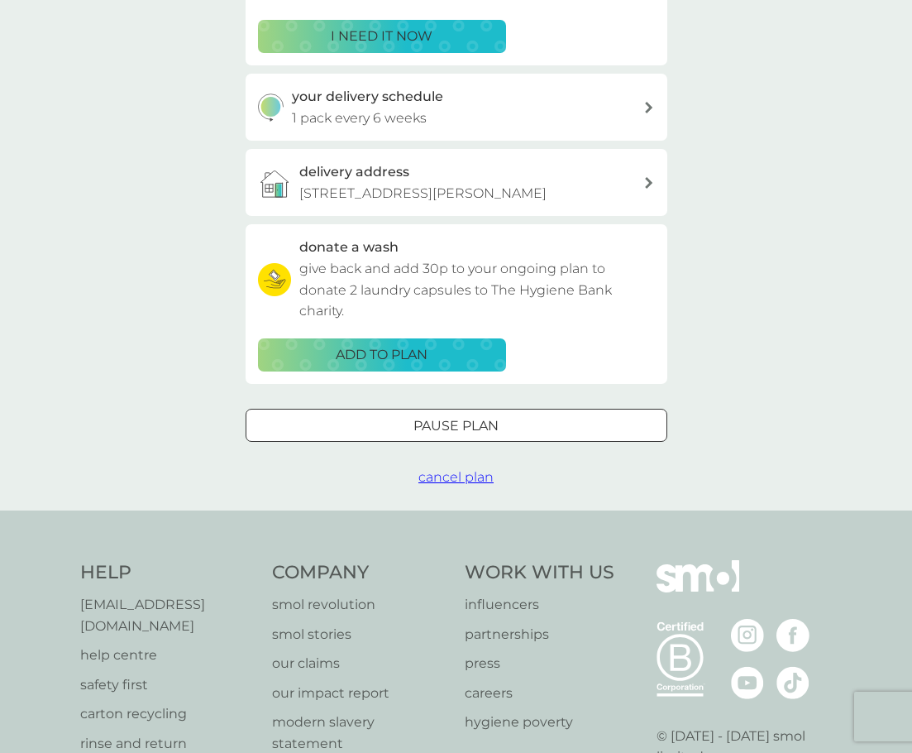
click at [443, 465] on div "Pause plan cancel plan" at bounding box center [457, 448] width 422 height 79
click at [443, 477] on span "cancel plan" at bounding box center [456, 477] width 75 height 16
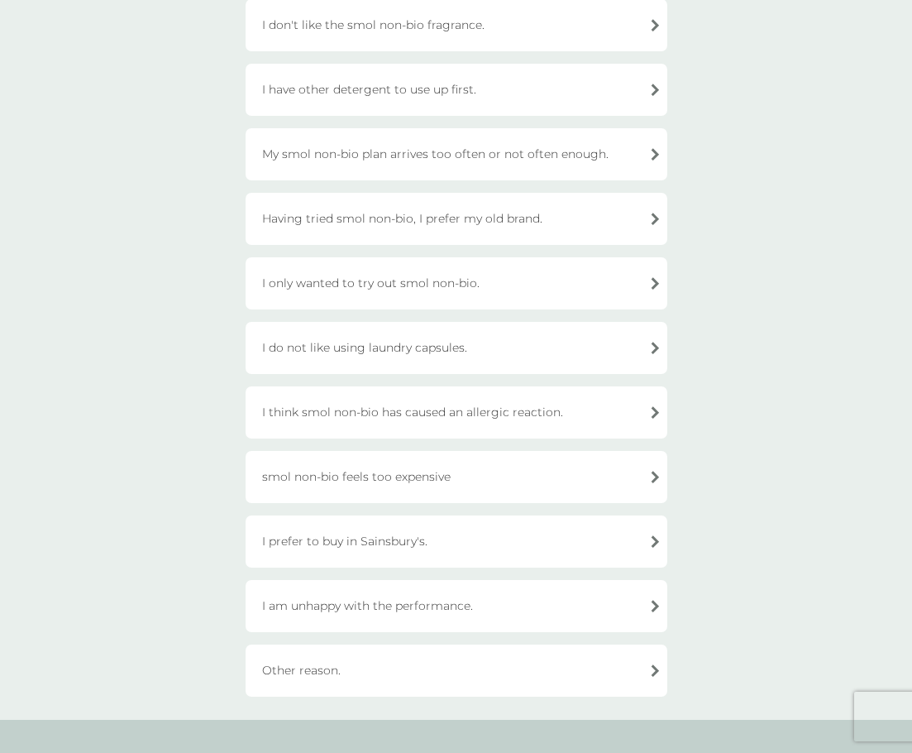
scroll to position [248, 0]
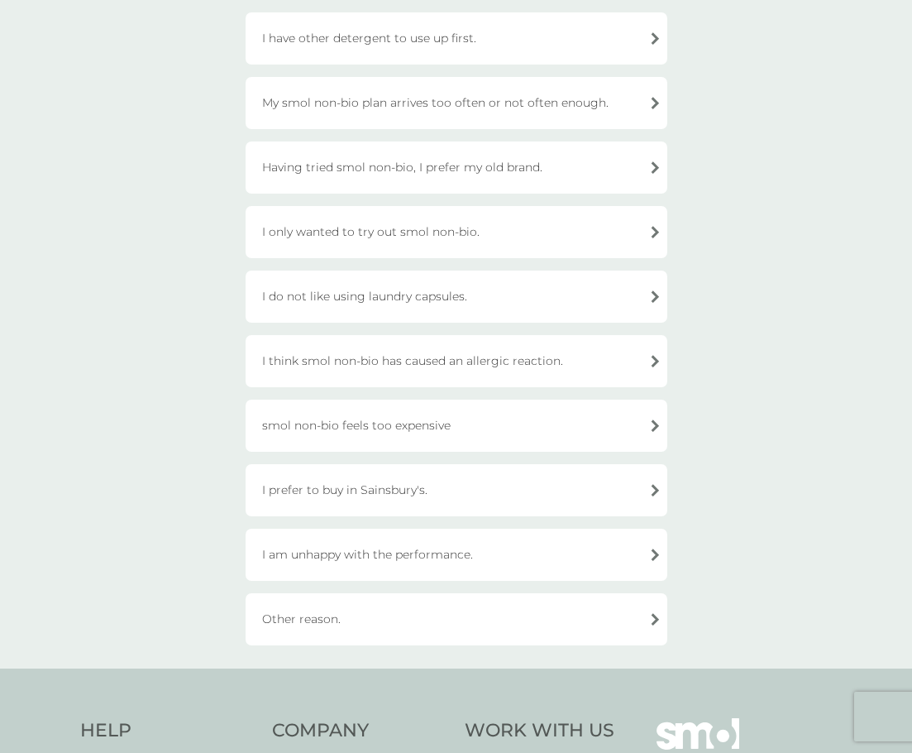
click at [396, 432] on div "smol non-bio feels too expensive" at bounding box center [457, 426] width 422 height 52
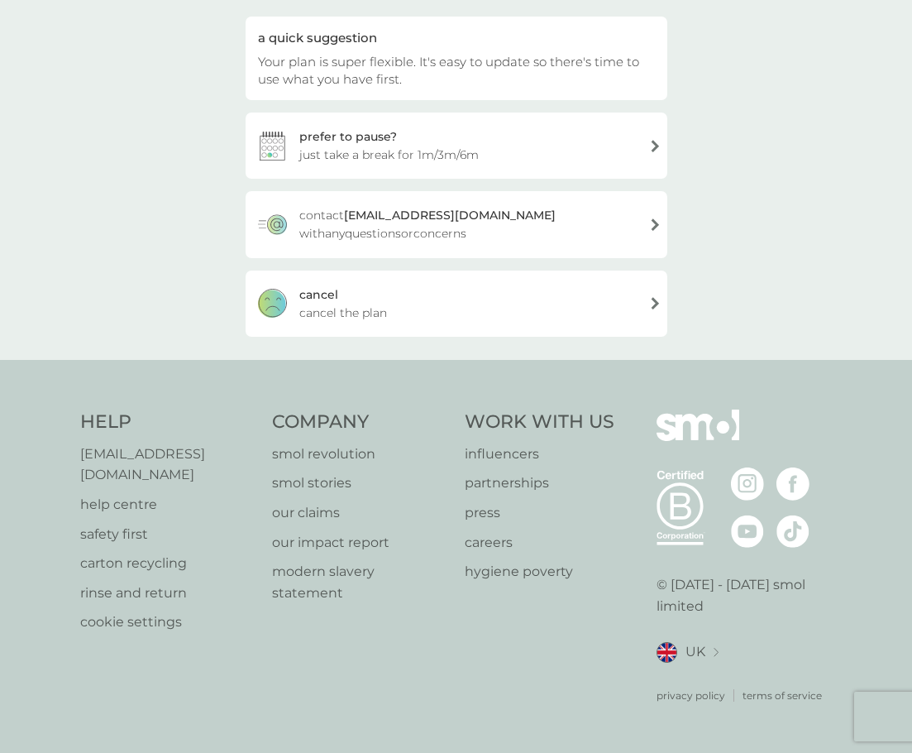
scroll to position [140, 0]
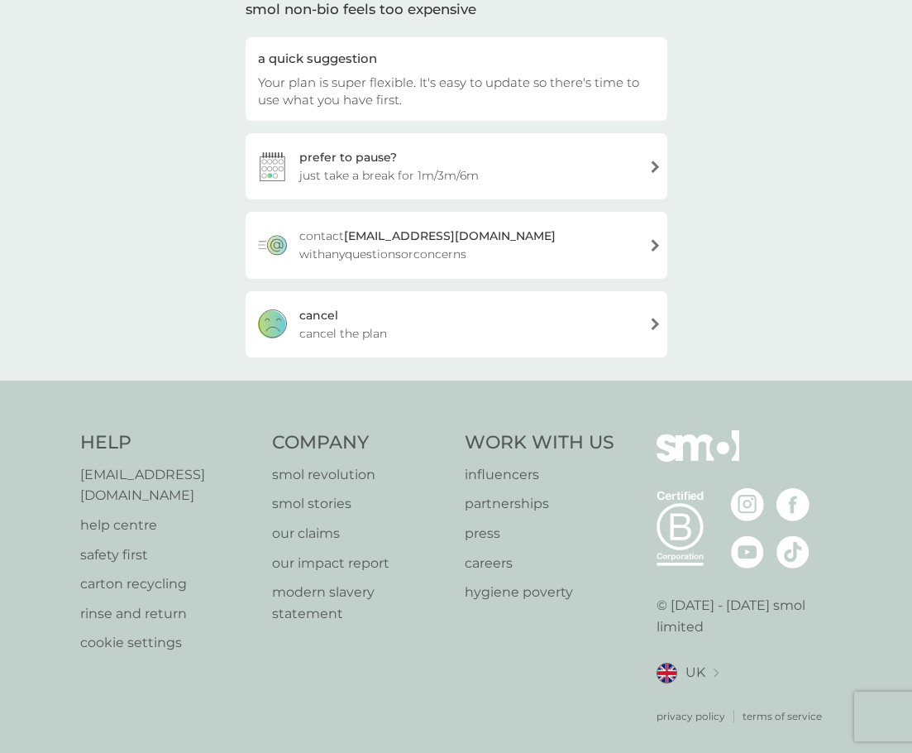
click at [425, 342] on div "cancel cancel the plan" at bounding box center [457, 324] width 422 height 66
